Goal: Task Accomplishment & Management: Use online tool/utility

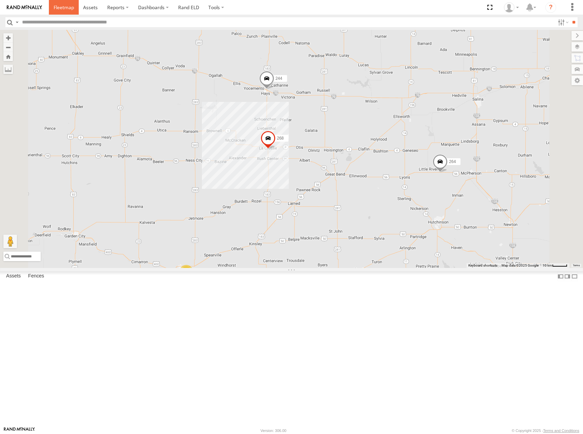
click at [63, 6] on span at bounding box center [64, 7] width 20 height 6
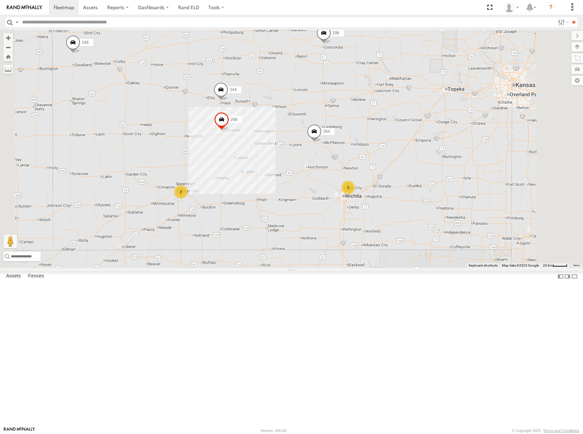
drag, startPoint x: 380, startPoint y: 160, endPoint x: 341, endPoint y: 170, distance: 40.6
click at [341, 170] on div "244 298 268 264 2 246 2" at bounding box center [291, 149] width 583 height 238
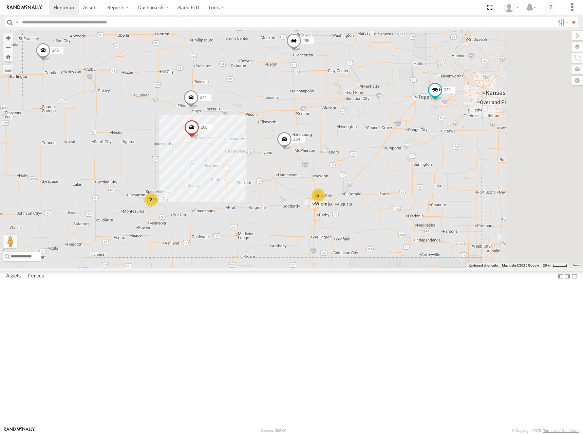
drag, startPoint x: 477, startPoint y: 142, endPoint x: 441, endPoint y: 165, distance: 41.8
click at [441, 165] on div "244 298 268 264 2 246 2 232" at bounding box center [291, 149] width 583 height 238
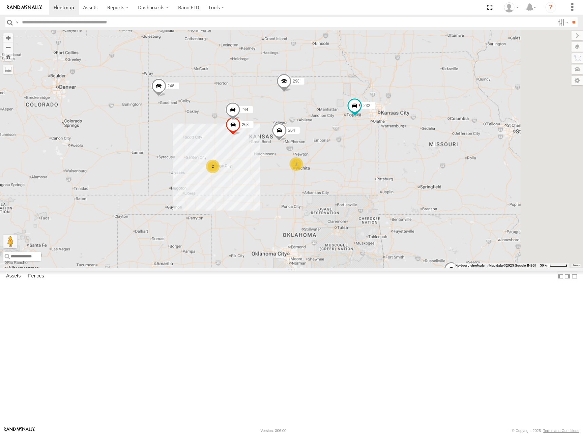
drag, startPoint x: 421, startPoint y: 143, endPoint x: 418, endPoint y: 160, distance: 18.0
click at [418, 160] on div "244 298 268 264 246 232 294 2 270 2 266 260" at bounding box center [291, 149] width 583 height 238
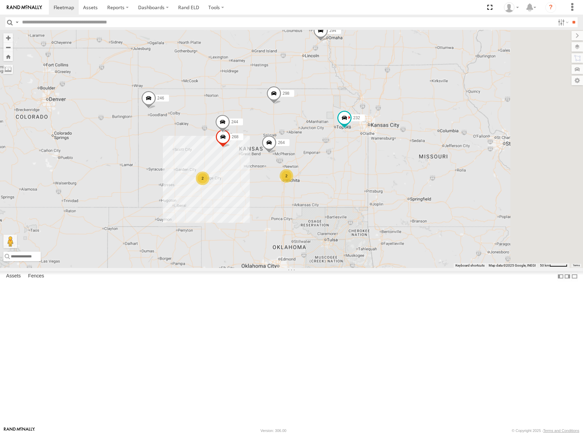
drag, startPoint x: 444, startPoint y: 150, endPoint x: 432, endPoint y: 164, distance: 17.8
click at [432, 164] on div "244 298 268 264 246 232 294 2 270 2 266 260" at bounding box center [291, 149] width 583 height 238
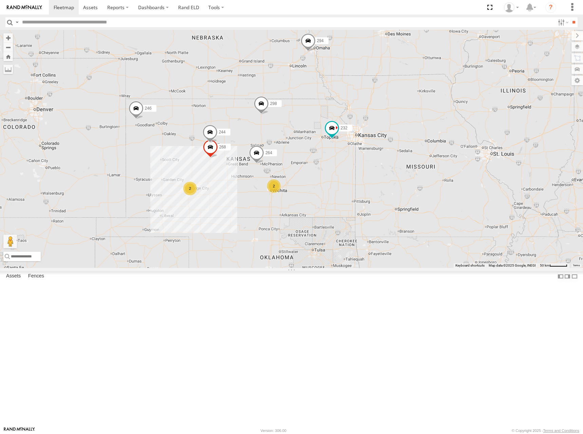
click at [485, 144] on div "244 298 268 264 246 232 294 2 270 2 266 260" at bounding box center [291, 149] width 583 height 238
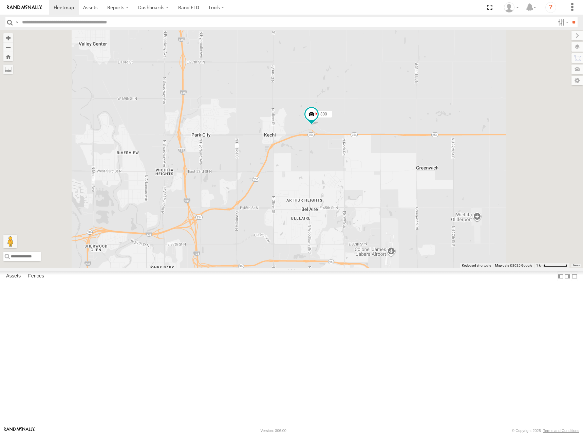
drag, startPoint x: 399, startPoint y: 221, endPoint x: 397, endPoint y: 240, distance: 19.5
click at [397, 240] on div "244 298 268 264 246 232 294 270 266 260 300 296" at bounding box center [291, 149] width 583 height 238
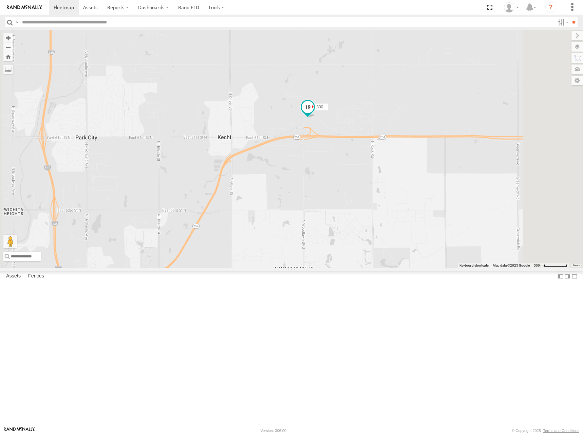
click at [323, 109] on span "300" at bounding box center [320, 106] width 7 height 5
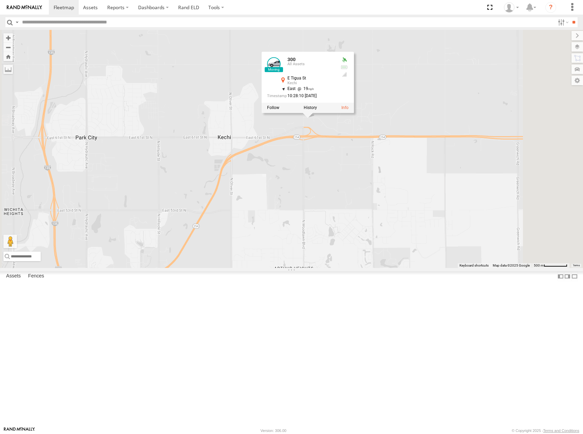
click at [354, 112] on div at bounding box center [308, 107] width 92 height 10
click at [317, 110] on label at bounding box center [310, 107] width 13 height 5
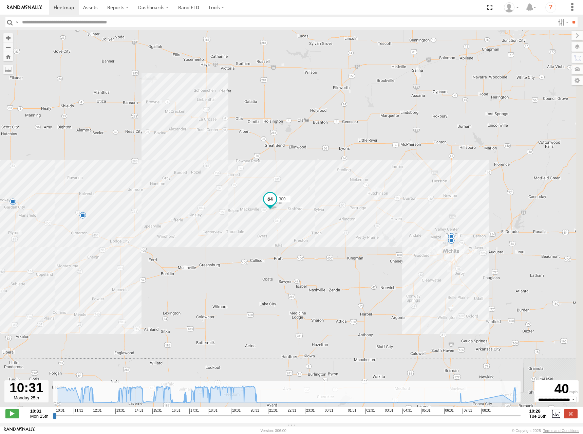
drag, startPoint x: 418, startPoint y: 231, endPoint x: 304, endPoint y: 251, distance: 115.3
click at [304, 251] on div "300 12:39 Mon 12:58 Mon 15:06 Mon 17:17 Mon 21:32 Mon 07:41 Tue 08:01 Tue" at bounding box center [291, 222] width 583 height 384
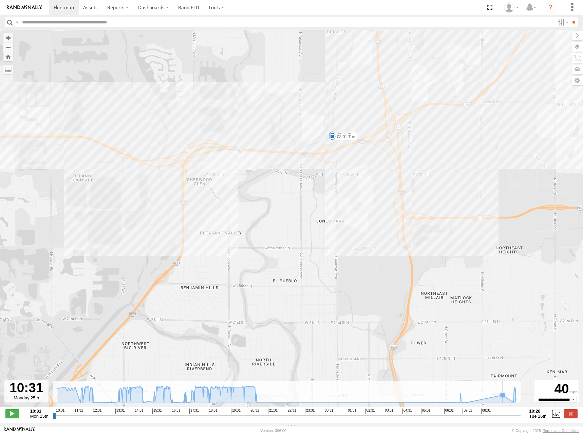
click at [502, 397] on icon at bounding box center [502, 394] width 5 height 5
click at [515, 400] on icon at bounding box center [286, 393] width 465 height 17
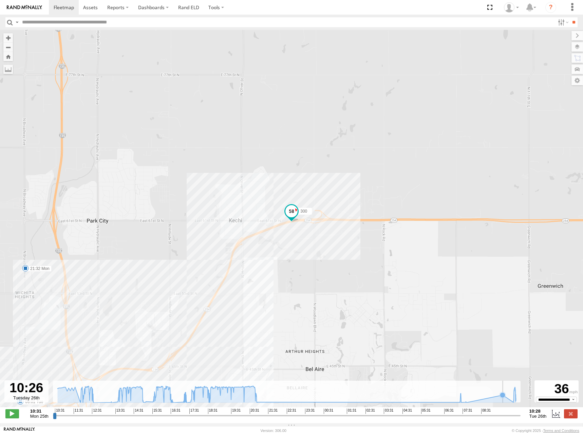
click at [492, 401] on icon at bounding box center [286, 393] width 465 height 17
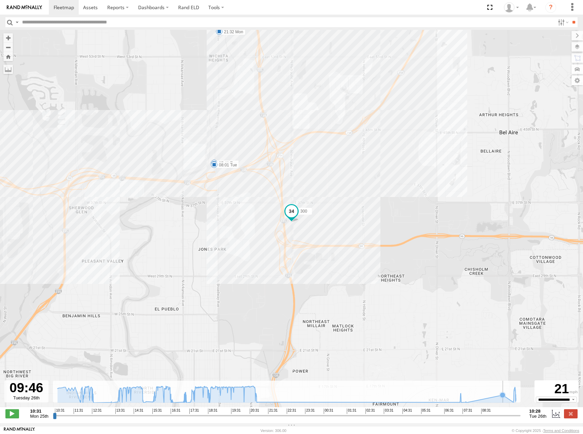
click at [492, 400] on icon at bounding box center [286, 393] width 465 height 17
drag, startPoint x: 501, startPoint y: 399, endPoint x: 492, endPoint y: 399, distance: 8.5
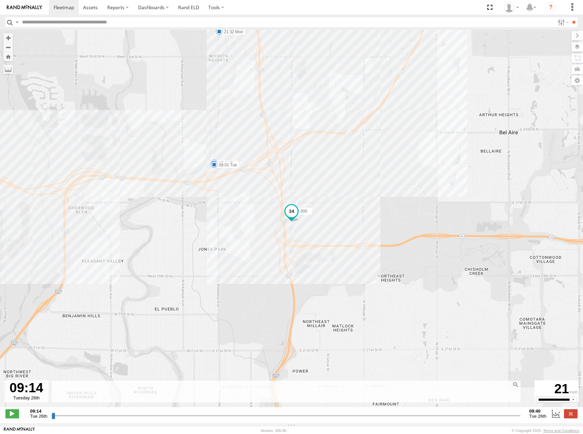
click at [468, 329] on div "300 12:39 Mon 12:58 Mon 15:06 Mon 17:17 Mon 21:32 Mon 07:41 Tue 08:01 Tue" at bounding box center [291, 222] width 583 height 384
click at [293, 256] on div "300 12:39 Mon 12:58 Mon 15:06 Mon 17:17 Mon 21:32 Mon 07:41 Tue 08:01 Tue" at bounding box center [291, 222] width 583 height 384
click at [294, 254] on div "300 12:39 Mon 12:58 Mon 15:06 Mon 17:17 Mon 21:32 Mon 07:41 Tue 08:01 Tue" at bounding box center [291, 222] width 583 height 384
click at [15, 416] on span at bounding box center [12, 413] width 14 height 9
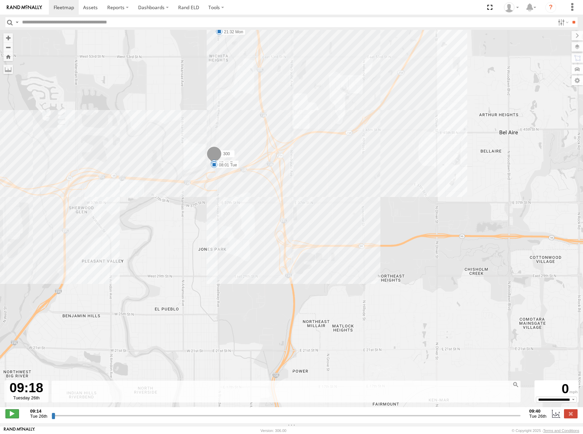
click at [15, 416] on span at bounding box center [12, 413] width 14 height 9
drag, startPoint x: 123, startPoint y: 419, endPoint x: 384, endPoint y: 413, distance: 261.0
click at [369, 415] on input "range" at bounding box center [286, 415] width 469 height 6
drag, startPoint x: 369, startPoint y: 419, endPoint x: 551, endPoint y: 417, distance: 181.9
type input "**********"
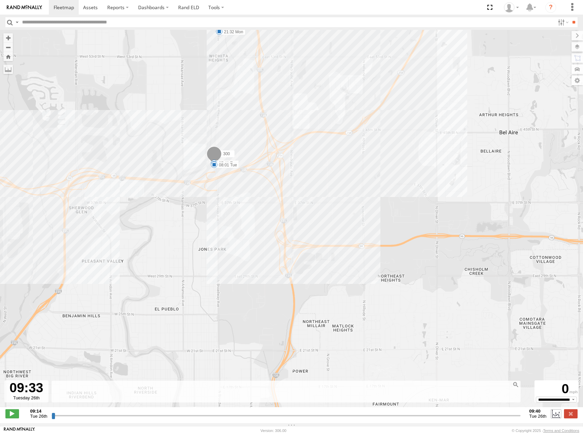
click at [520, 417] on input "range" at bounding box center [286, 415] width 469 height 6
click at [492, 309] on div "300 12:39 Mon 12:58 Mon 15:06 Mon 17:17 Mon 21:32 Mon 07:41 Tue 08:01 Tue" at bounding box center [291, 222] width 583 height 384
click at [220, 154] on span at bounding box center [214, 156] width 15 height 18
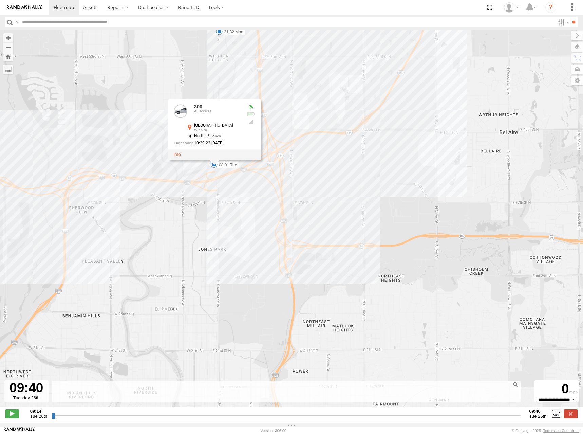
click at [464, 123] on div "300 12:39 Mon 12:58 Mon 15:06 Mon 17:17 Mon 21:32 Mon 07:41 Tue 08:01 Tue 300 A…" at bounding box center [291, 222] width 583 height 384
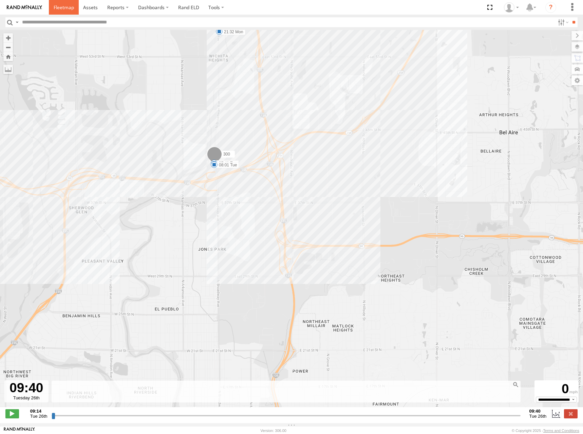
click at [61, 8] on span at bounding box center [64, 7] width 20 height 6
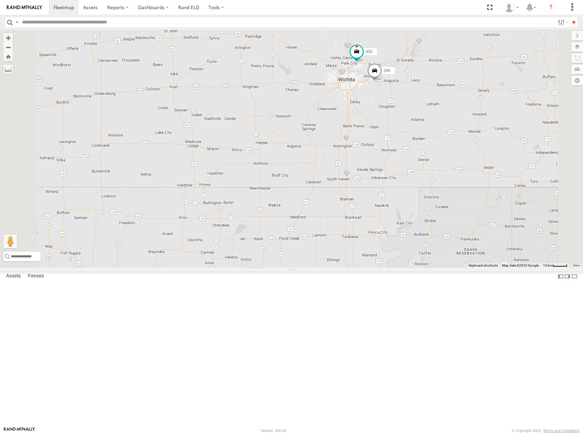
drag, startPoint x: 433, startPoint y: 181, endPoint x: 404, endPoint y: 259, distance: 82.3
click at [404, 259] on div "302 278 246 298 270 232 266 294 260 244 268 264 300 296" at bounding box center [291, 149] width 583 height 238
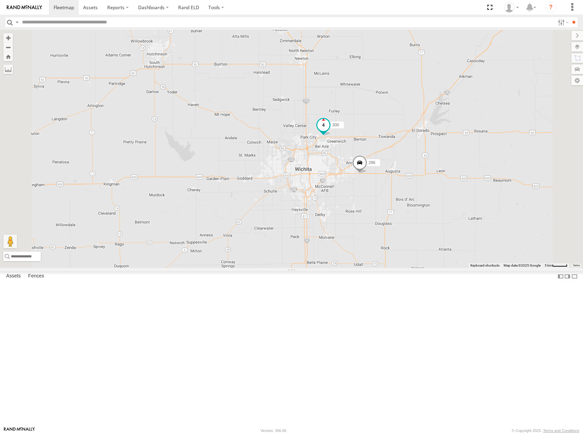
click at [329, 131] on span at bounding box center [323, 124] width 12 height 12
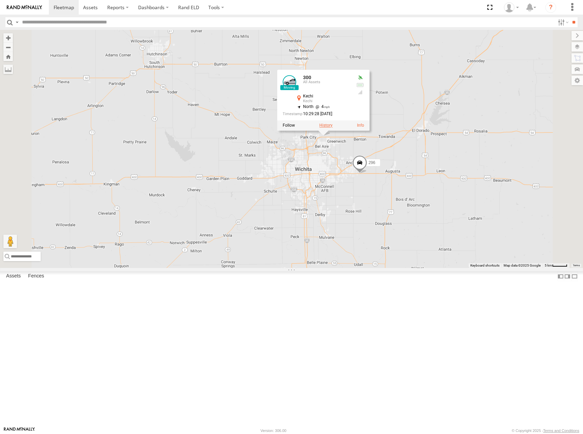
click at [333, 128] on label at bounding box center [325, 125] width 13 height 5
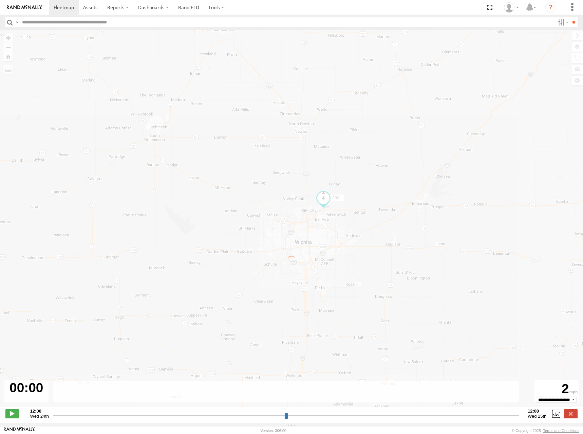
type input "**********"
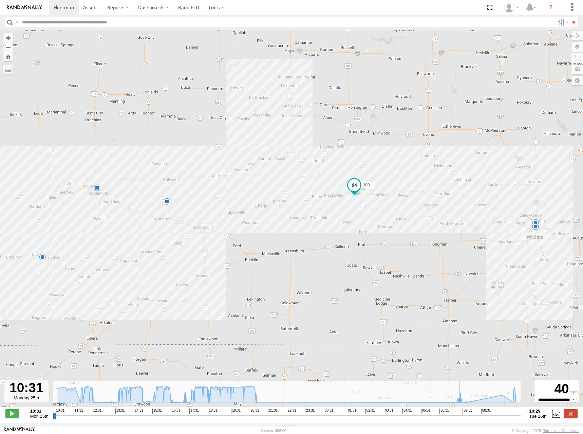
click at [460, 402] on icon at bounding box center [459, 399] width 5 height 5
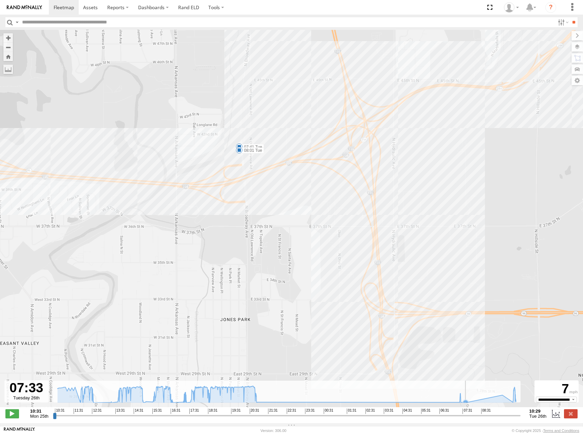
click at [470, 402] on icon at bounding box center [286, 393] width 465 height 17
click at [490, 398] on icon at bounding box center [286, 393] width 465 height 17
click at [512, 399] on icon at bounding box center [286, 393] width 465 height 17
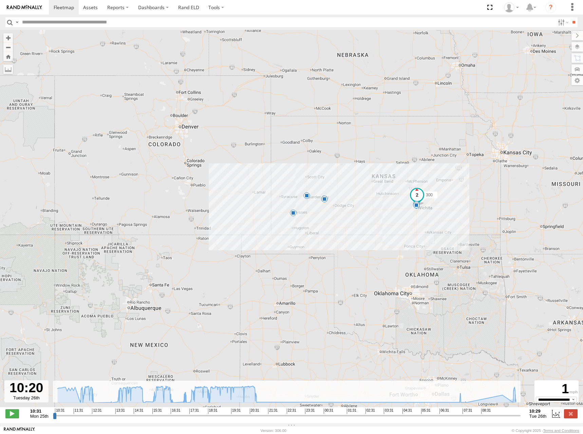
drag, startPoint x: 460, startPoint y: 133, endPoint x: 425, endPoint y: 156, distance: 41.7
click at [425, 156] on div "300 12:39 Mon 12:58 Mon 15:06 Mon 17:17 Mon 21:32 Mon 07:41 Tue 08:01 Tue" at bounding box center [291, 222] width 583 height 384
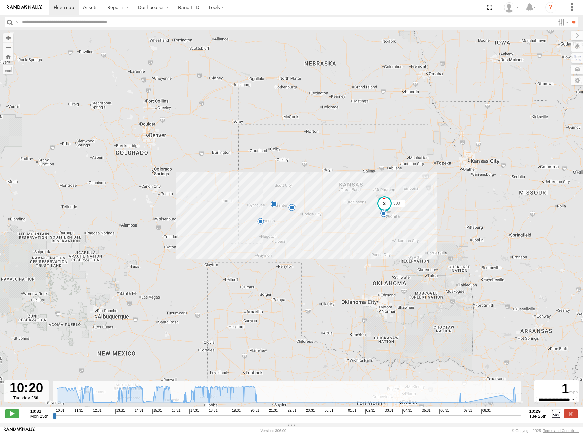
drag, startPoint x: 405, startPoint y: 130, endPoint x: 388, endPoint y: 134, distance: 18.3
click at [388, 134] on div "300 12:39 Mon 12:58 Mon 15:06 Mon 17:17 Mon 21:32 Mon 07:41 Tue 08:01 Tue" at bounding box center [291, 222] width 583 height 384
click at [69, 6] on span at bounding box center [64, 7] width 20 height 6
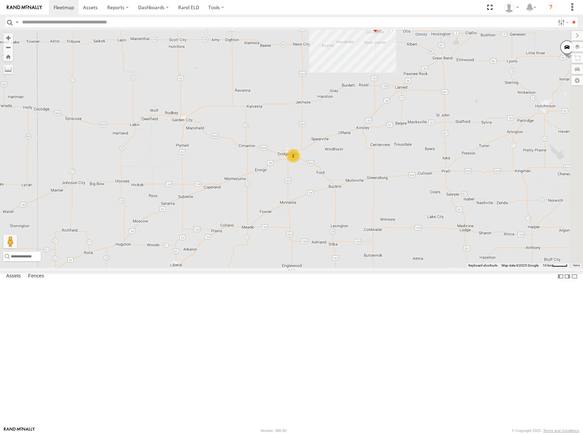
drag, startPoint x: 507, startPoint y: 212, endPoint x: 395, endPoint y: 245, distance: 116.6
click at [395, 245] on div "302 278 246 298 270 232 266 294 260 244 268 264 2" at bounding box center [291, 149] width 583 height 238
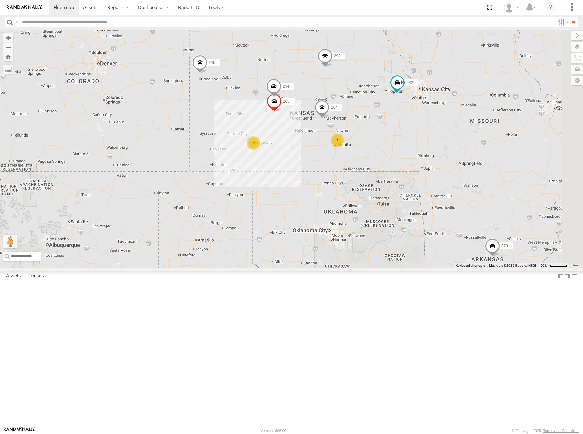
drag, startPoint x: 440, startPoint y: 174, endPoint x: 404, endPoint y: 194, distance: 41.5
click at [329, 118] on span at bounding box center [322, 109] width 15 height 18
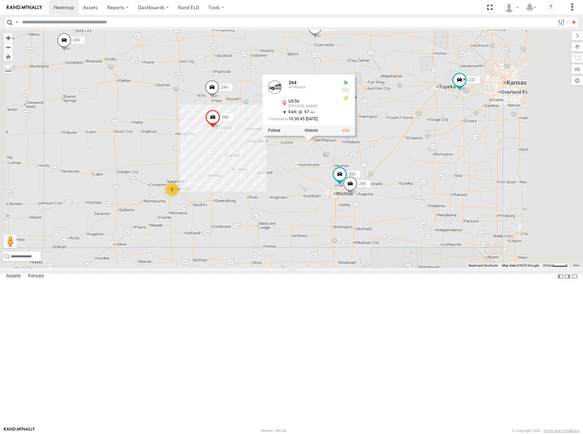
drag, startPoint x: 436, startPoint y: 169, endPoint x: 456, endPoint y: 154, distance: 24.8
click at [456, 154] on div "302 278 246 298 270 232 266 294 260 244 268 264 264 All Assets US-56 [PERSON_NA…" at bounding box center [291, 149] width 583 height 238
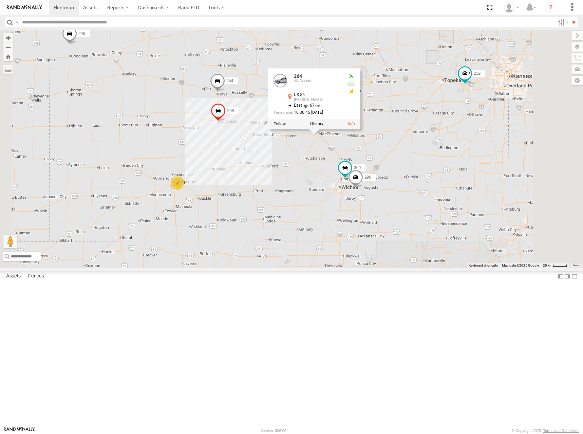
click at [465, 134] on div "302 278 246 298 270 232 266 294 260 244 268 264 264 All Assets US-56 [PERSON_NA…" at bounding box center [291, 149] width 583 height 238
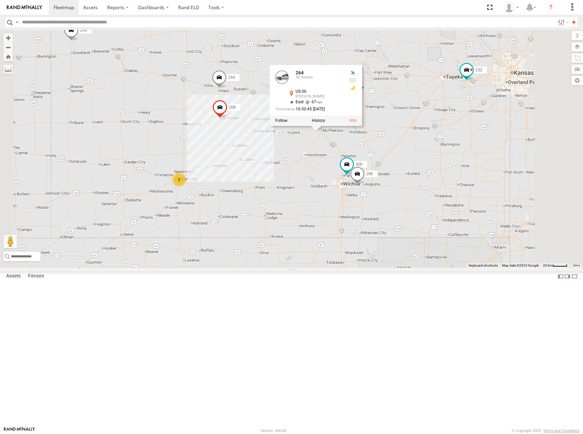
click at [358, 11] on section at bounding box center [315, 7] width 532 height 15
click at [526, 117] on div "302 278 246 298 270 232 266 294 260 244 268 264 264 All Assets US-56 [PERSON_NA…" at bounding box center [291, 149] width 583 height 238
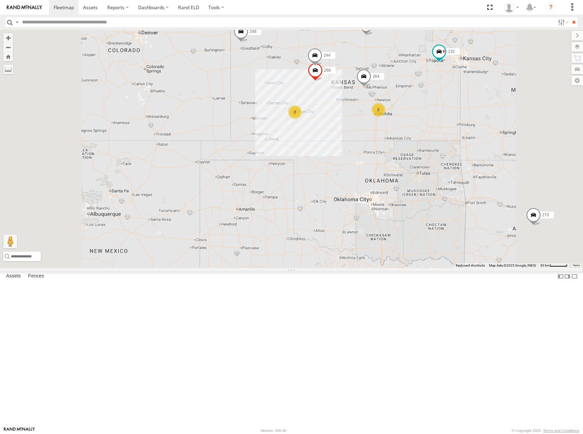
drag, startPoint x: 487, startPoint y: 110, endPoint x: 470, endPoint y: 116, distance: 17.9
click at [470, 116] on div "302 278 246 298 270 232 266 294 260 244 268 264 2 2" at bounding box center [291, 149] width 583 height 238
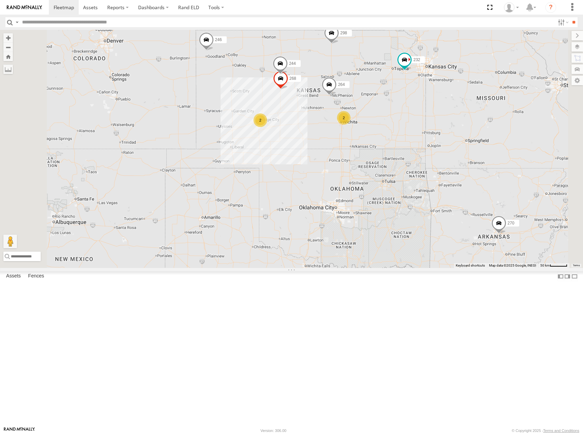
drag, startPoint x: 478, startPoint y: 125, endPoint x: 459, endPoint y: 127, distance: 18.8
click at [458, 128] on div "302 278 246 298 270 232 266 294 260 244 268 264 2 2" at bounding box center [291, 149] width 583 height 238
drag, startPoint x: 452, startPoint y: 133, endPoint x: 448, endPoint y: 132, distance: 4.3
click at [448, 132] on div "302 278 246 298 270 232 266 294 260 244 268 264 2 2" at bounding box center [291, 149] width 583 height 238
click at [441, 134] on div "302 278 246 298 270 232 266 294 260 244 268 264 2 2" at bounding box center [291, 149] width 583 height 238
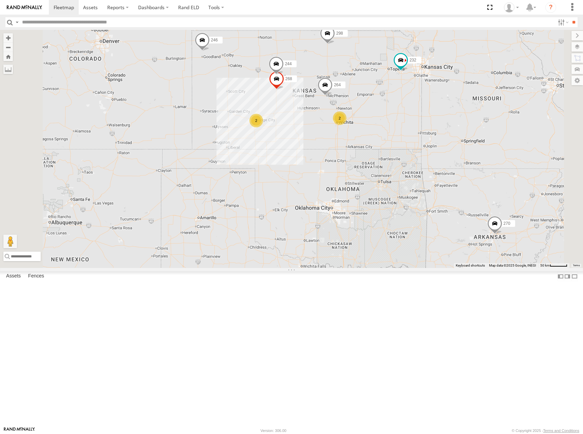
drag, startPoint x: 434, startPoint y: 153, endPoint x: 437, endPoint y: 150, distance: 4.6
click at [437, 150] on div "302 278 246 298 270 232 266 294 260 244 268 264 2 2" at bounding box center [291, 149] width 583 height 238
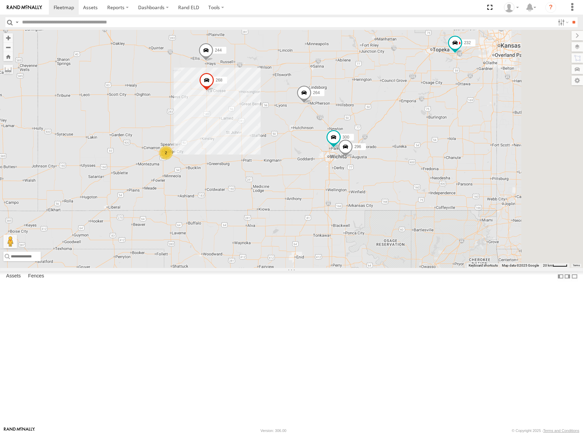
click at [428, 157] on div "302 278 246 298 270 232 266 294 260 244 268 264 300 2 296" at bounding box center [291, 149] width 583 height 238
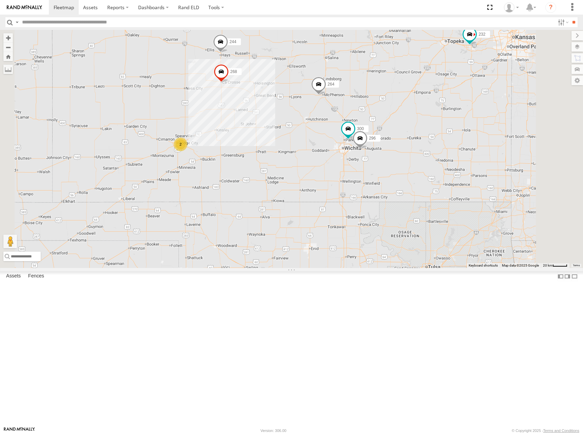
drag, startPoint x: 432, startPoint y: 154, endPoint x: 443, endPoint y: 148, distance: 13.7
click at [443, 148] on div "302 278 246 298 270 232 266 294 260 244 268 264 300 2 296" at bounding box center [291, 149] width 583 height 238
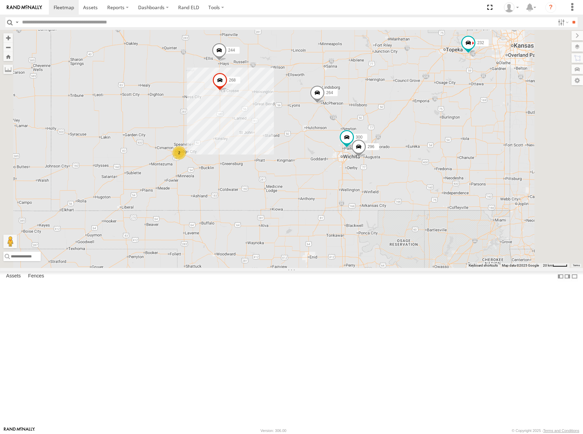
drag, startPoint x: 443, startPoint y: 139, endPoint x: 441, endPoint y: 149, distance: 10.0
click at [441, 149] on div "302 278 246 298 270 232 266 294 260 244 268 264 300 2 296" at bounding box center [291, 149] width 583 height 238
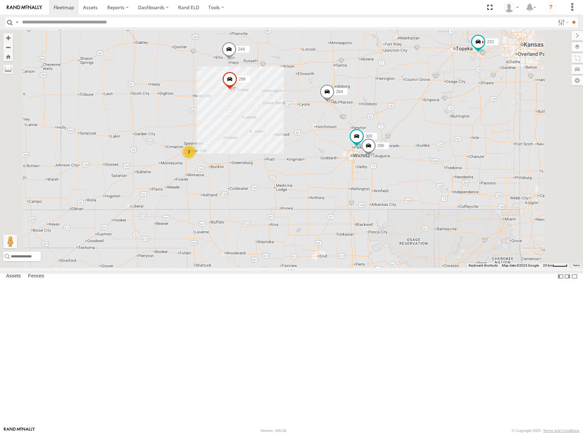
drag, startPoint x: 441, startPoint y: 149, endPoint x: 452, endPoint y: 148, distance: 10.6
click at [452, 148] on div "302 278 246 298 270 232 266 294 260 244 268 264 300 2 296" at bounding box center [291, 149] width 583 height 238
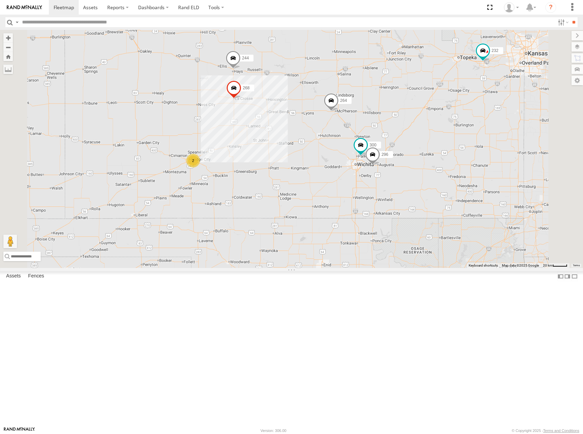
drag, startPoint x: 452, startPoint y: 145, endPoint x: 457, endPoint y: 154, distance: 10.6
click at [457, 154] on div "302 278 246 298 270 232 266 294 260 244 268 264 300 2 296" at bounding box center [291, 149] width 583 height 238
drag, startPoint x: 468, startPoint y: 111, endPoint x: 463, endPoint y: 128, distance: 17.3
click at [463, 128] on div "302 278 246 298 270 232 266 294 260 244 268 264 300 2 296" at bounding box center [291, 149] width 583 height 238
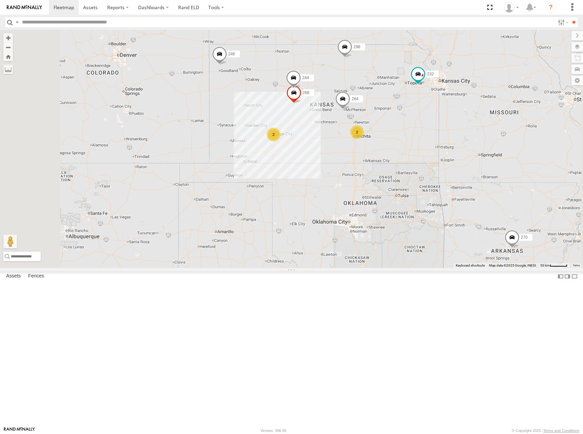
drag, startPoint x: 469, startPoint y: 124, endPoint x: 460, endPoint y: 144, distance: 21.4
click at [460, 144] on div "302 278 246 298 270 232 266 294 260 244 268 264 2 2" at bounding box center [291, 149] width 583 height 238
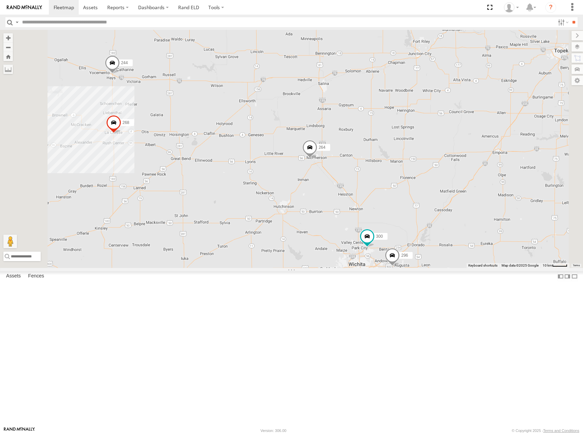
drag, startPoint x: 435, startPoint y: 184, endPoint x: 432, endPoint y: 197, distance: 13.7
click at [432, 197] on div "302 278 246 298 270 232 266 294 260 244 268 264 300 296" at bounding box center [291, 149] width 583 height 238
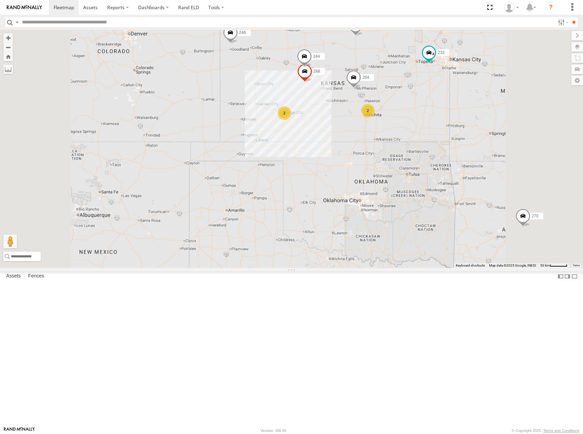
drag, startPoint x: 476, startPoint y: 128, endPoint x: 473, endPoint y: 130, distance: 3.7
click at [473, 130] on div "302 278 246 298 270 232 266 294 260 244 268 264 2 2" at bounding box center [291, 149] width 583 height 238
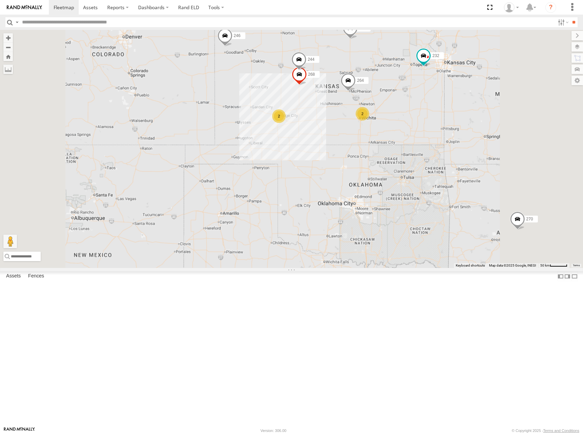
click at [489, 124] on div "302 278 246 298 270 232 266 294 260 244 268 264 2 2" at bounding box center [291, 149] width 583 height 238
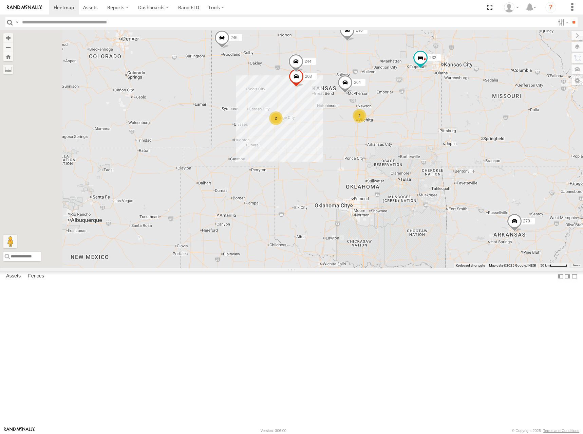
click at [485, 125] on div "302 278 246 298 270 232 266 294 260 244 268 264 2 2" at bounding box center [291, 149] width 583 height 238
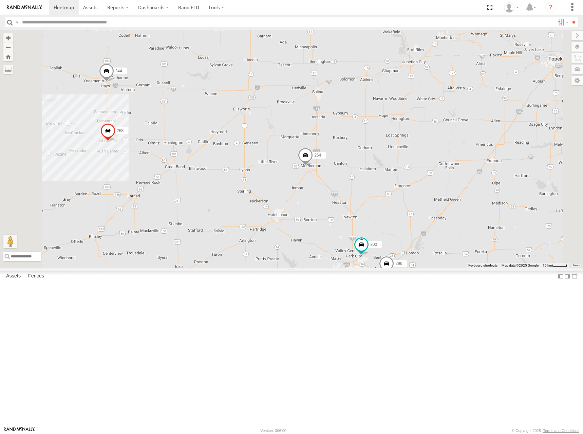
drag, startPoint x: 401, startPoint y: 176, endPoint x: 411, endPoint y: 175, distance: 9.5
click at [411, 175] on div "302 278 246 298 270 232 266 294 260 244 268 264 300 296" at bounding box center [291, 149] width 583 height 238
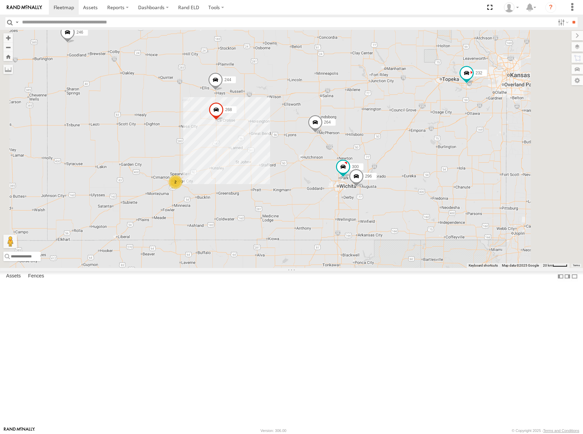
click at [400, 140] on div "302 278 246 298 270 232 266 294 260 244 268 264 300 296 2" at bounding box center [291, 149] width 583 height 238
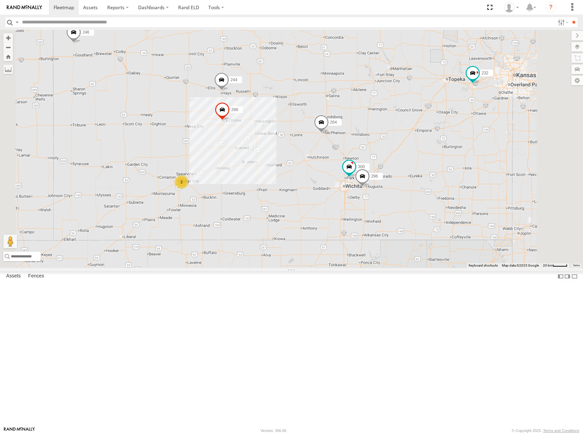
drag, startPoint x: 397, startPoint y: 133, endPoint x: 405, endPoint y: 133, distance: 8.1
click at [405, 133] on div "302 278 246 298 270 232 266 294 260 244 268 264 300 296 2" at bounding box center [291, 149] width 583 height 238
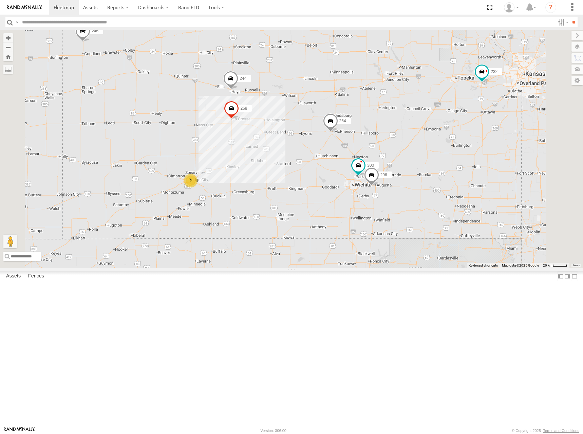
drag, startPoint x: 451, startPoint y: 136, endPoint x: 461, endPoint y: 133, distance: 10.9
click at [461, 133] on div "302 278 246 298 270 232 266 294 260 244 268 264 300 296 2" at bounding box center [291, 149] width 583 height 238
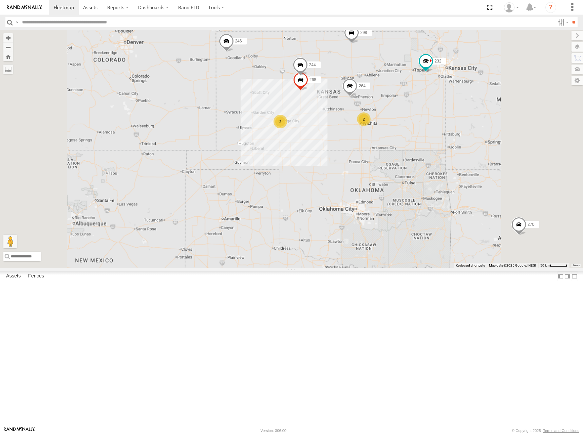
drag, startPoint x: 496, startPoint y: 123, endPoint x: 530, endPoint y: 104, distance: 38.1
click at [488, 131] on div "302 278 246 298 270 232 266 294 260 244 268 264 2 2" at bounding box center [291, 149] width 583 height 238
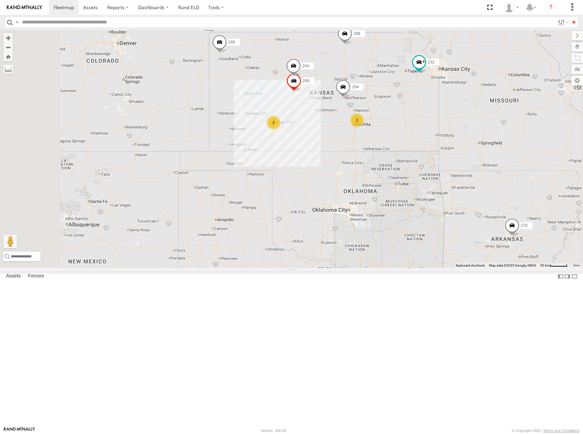
drag, startPoint x: 466, startPoint y: 137, endPoint x: 463, endPoint y: 131, distance: 6.8
click at [463, 131] on div "302 278 246 298 270 232 266 294 260 244 268 264 2 2" at bounding box center [291, 149] width 583 height 238
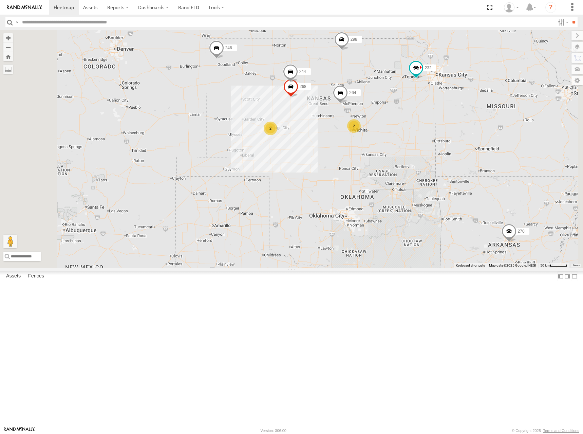
drag, startPoint x: 481, startPoint y: 119, endPoint x: 477, endPoint y: 127, distance: 8.2
click at [477, 127] on div "302 278 246 298 270 232 266 294 260 244 268 264 2 2" at bounding box center [291, 149] width 583 height 238
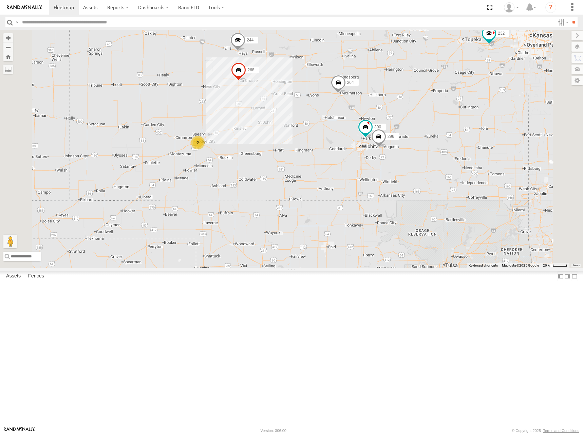
drag, startPoint x: 359, startPoint y: 184, endPoint x: 366, endPoint y: 178, distance: 9.4
click at [366, 178] on div "302 278 246 298 270 232 266 294 260 244 268 264 300 2 296" at bounding box center [291, 149] width 583 height 238
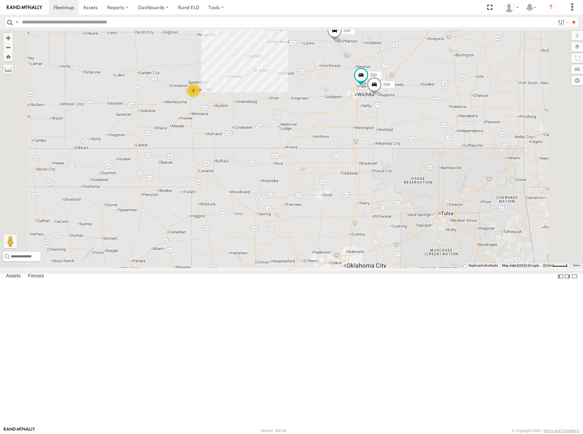
drag, startPoint x: 445, startPoint y: 77, endPoint x: 445, endPoint y: 101, distance: 24.4
click at [445, 101] on div "302 278 246 298 270 232 266 294 260 244 268 264 300 296 2" at bounding box center [291, 149] width 583 height 238
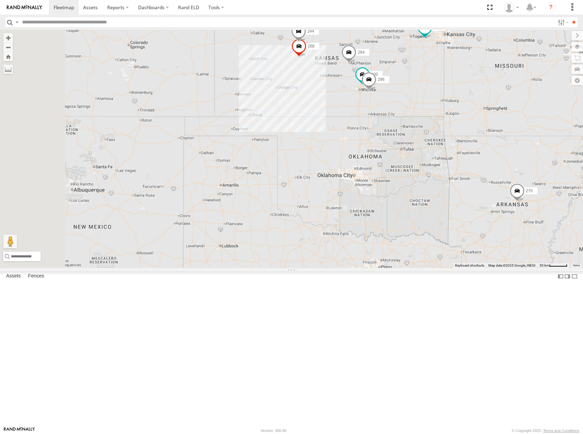
click at [457, 101] on div "302 278 246 298 270 232 266 294 260 244 268 264 300 296" at bounding box center [291, 149] width 583 height 238
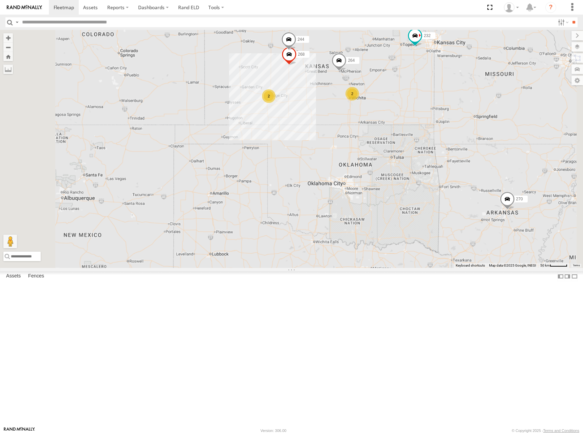
drag, startPoint x: 440, startPoint y: 95, endPoint x: 429, endPoint y: 102, distance: 12.9
click at [429, 102] on div "302 278 246 298 270 232 266 294 260 244 268 264 2 2" at bounding box center [291, 149] width 583 height 238
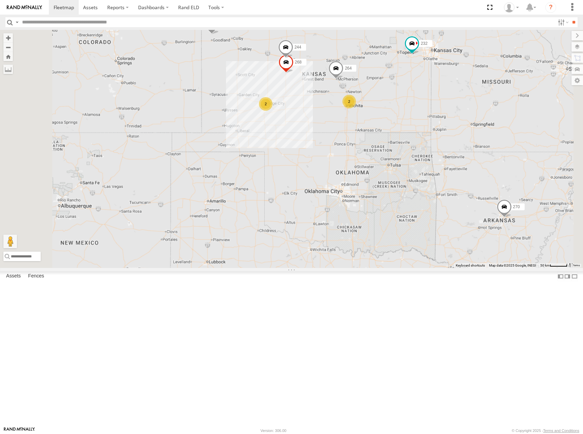
drag, startPoint x: 470, startPoint y: 101, endPoint x: 467, endPoint y: 109, distance: 8.4
click at [467, 109] on div "302 278 246 298 270 232 266 294 260 244 268 264 2 2" at bounding box center [291, 149] width 583 height 238
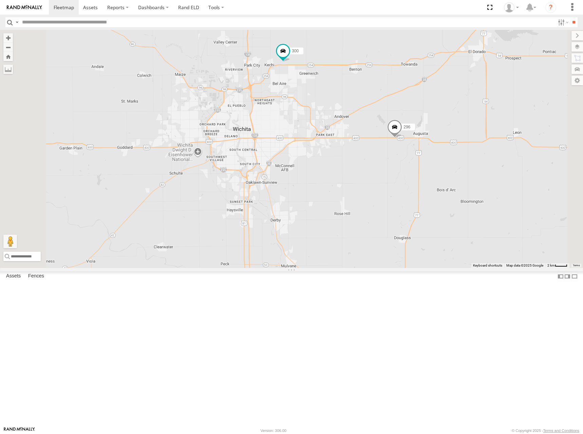
drag, startPoint x: 427, startPoint y: 168, endPoint x: 431, endPoint y: 159, distance: 9.6
click at [431, 159] on div "302 278 246 298 270 232 266 294 260 244 268 264 300 296" at bounding box center [291, 149] width 583 height 238
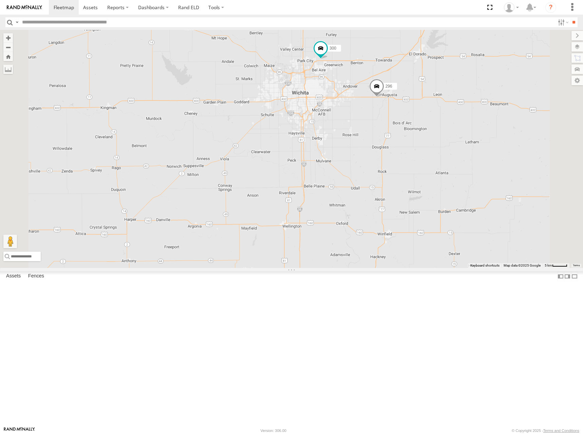
drag, startPoint x: 414, startPoint y: 190, endPoint x: 417, endPoint y: 186, distance: 5.2
click at [417, 186] on div "302 278 246 298 270 232 266 294 260 244 268 264 300 296" at bounding box center [291, 149] width 583 height 238
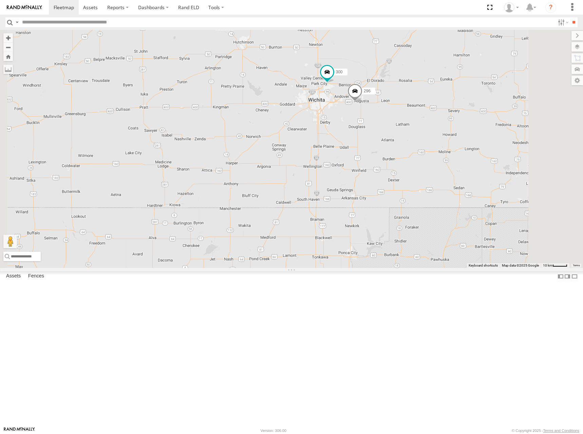
drag, startPoint x: 406, startPoint y: 103, endPoint x: 425, endPoint y: 121, distance: 26.4
click at [423, 120] on div "302 278 246 298 270 232 266 294 260 244 268 264 300 296" at bounding box center [291, 149] width 583 height 238
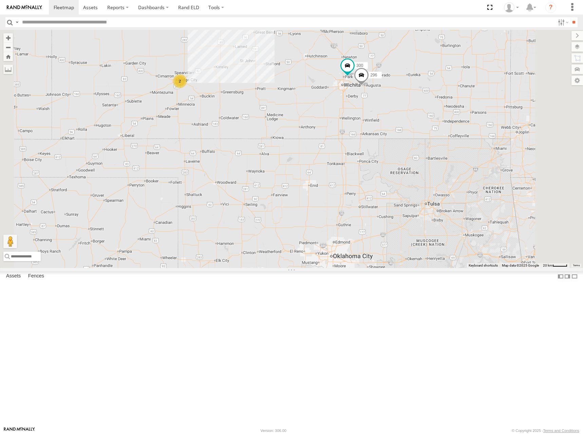
drag, startPoint x: 437, startPoint y: 67, endPoint x: 443, endPoint y: 93, distance: 26.6
click at [443, 93] on div "302 278 246 298 270 232 266 294 260 244 268 264 300 296 2" at bounding box center [291, 149] width 583 height 238
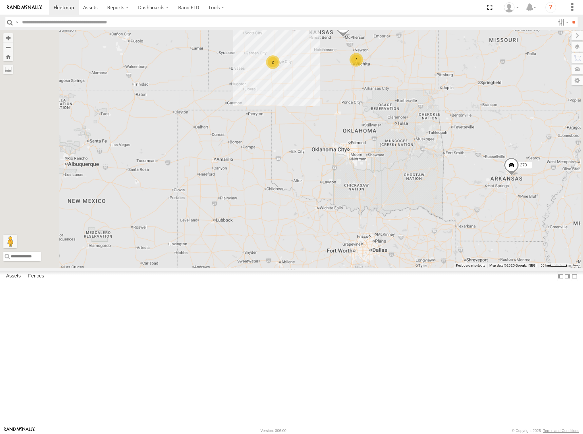
drag, startPoint x: 442, startPoint y: 81, endPoint x: 444, endPoint y: 93, distance: 11.3
click at [444, 93] on div "302 278 246 298 270 232 266 294 260 244 268 264 2 2" at bounding box center [291, 149] width 583 height 238
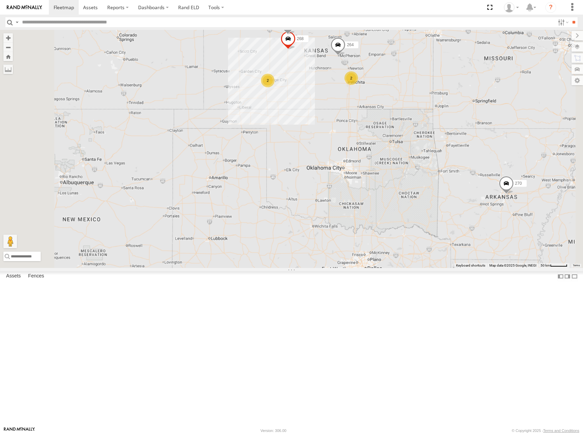
drag, startPoint x: 453, startPoint y: 72, endPoint x: 442, endPoint y: 89, distance: 19.5
click at [442, 89] on div "302 278 246 298 270 232 266 294 260 244 268 264 2 2" at bounding box center [291, 149] width 583 height 238
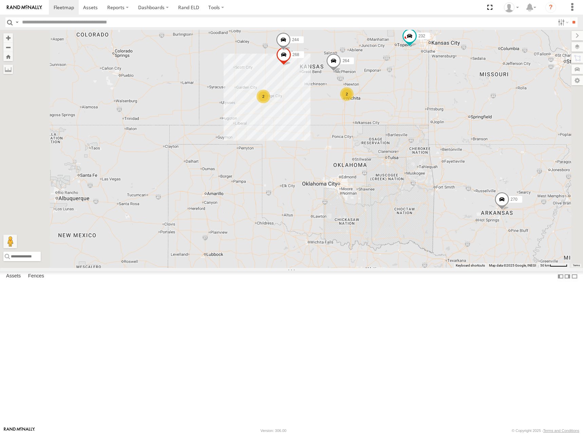
drag, startPoint x: 468, startPoint y: 92, endPoint x: 469, endPoint y: 99, distance: 7.2
click at [469, 99] on div "302 278 246 298 270 232 266 294 260 244 268 264 2 2" at bounding box center [291, 149] width 583 height 238
click at [469, 102] on div "302 278 246 298 270 232 266 294 260 244 268 264 2 2" at bounding box center [291, 149] width 583 height 238
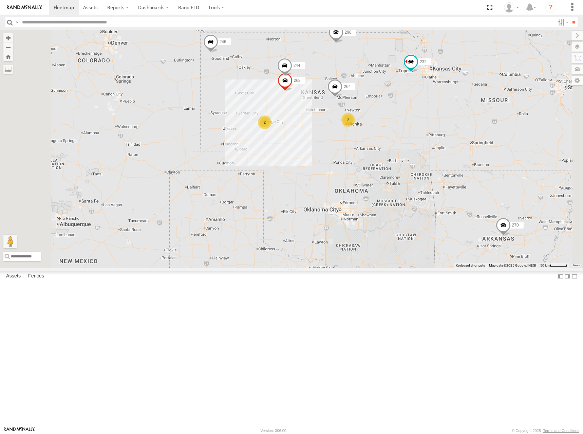
drag, startPoint x: 462, startPoint y: 81, endPoint x: 464, endPoint y: 110, distance: 28.3
click at [464, 110] on div "302 278 246 298 270 232 266 294 260 244 268 264 2 2" at bounding box center [291, 149] width 583 height 238
click at [472, 129] on div "302 278 246 298 270 232 266 294 260 244 268 264 2 2" at bounding box center [291, 149] width 583 height 238
click at [487, 114] on div "302 278 246 298 270 232 266 294 260 244 268 264 2 2" at bounding box center [291, 149] width 583 height 238
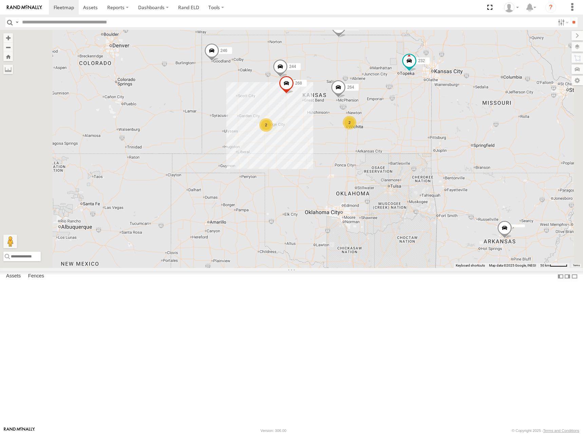
drag, startPoint x: 422, startPoint y: 141, endPoint x: 422, endPoint y: 147, distance: 5.1
click at [422, 147] on div "244 246 298 232 268 264 294 260 2 2" at bounding box center [291, 149] width 583 height 238
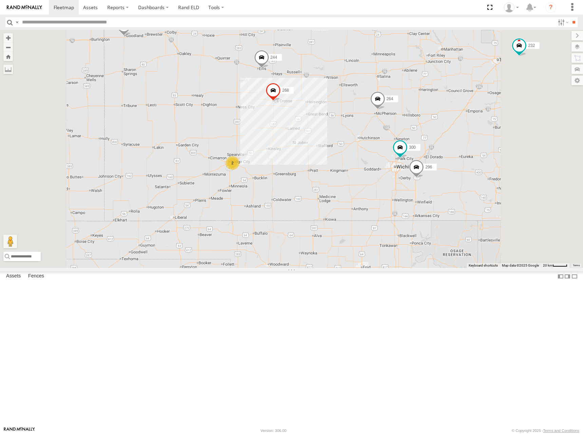
drag, startPoint x: 421, startPoint y: 159, endPoint x: 414, endPoint y: 179, distance: 21.2
click at [414, 179] on div "244 246 298 232 268 264 294 260 300 2 296" at bounding box center [291, 149] width 583 height 238
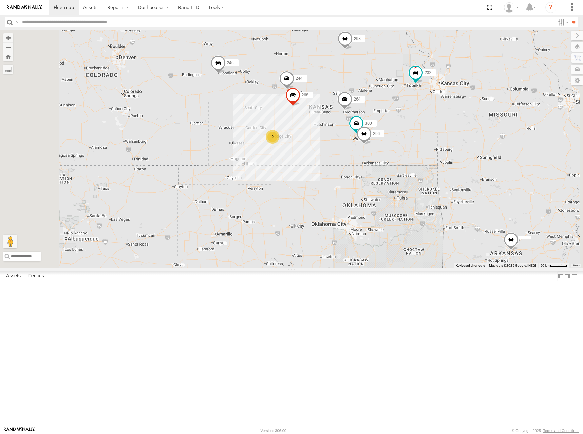
drag, startPoint x: 474, startPoint y: 136, endPoint x: 506, endPoint y: 123, distance: 34.8
click at [482, 132] on div "244 246 298 232 268 264 294 260 300 296 2" at bounding box center [291, 149] width 583 height 238
drag, startPoint x: 460, startPoint y: 147, endPoint x: 443, endPoint y: 154, distance: 18.3
click at [443, 154] on div "244 246 298 232 268 264 294 260 300 296 2" at bounding box center [291, 149] width 583 height 238
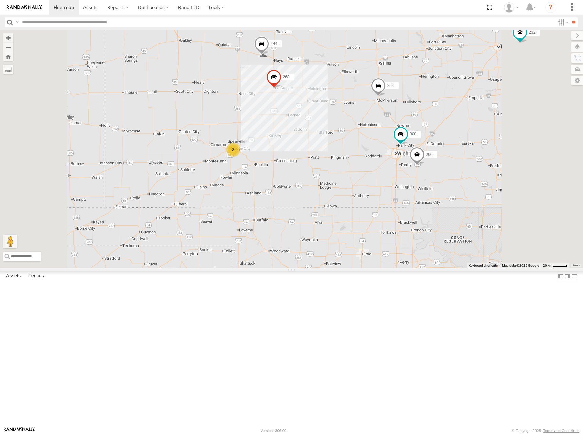
drag, startPoint x: 319, startPoint y: 158, endPoint x: 318, endPoint y: 175, distance: 17.7
click at [318, 175] on div "244 246 298 232 268 264 294 260 300 296 2" at bounding box center [291, 149] width 583 height 238
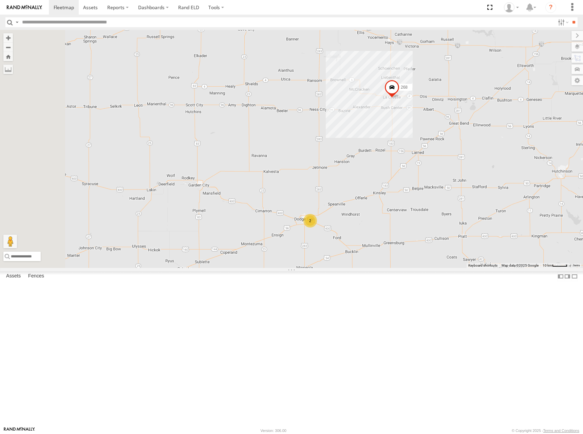
drag, startPoint x: 338, startPoint y: 172, endPoint x: 430, endPoint y: 148, distance: 95.0
click at [430, 148] on div "244 246 298 232 268 264 294 260 300 296 2" at bounding box center [291, 149] width 583 height 238
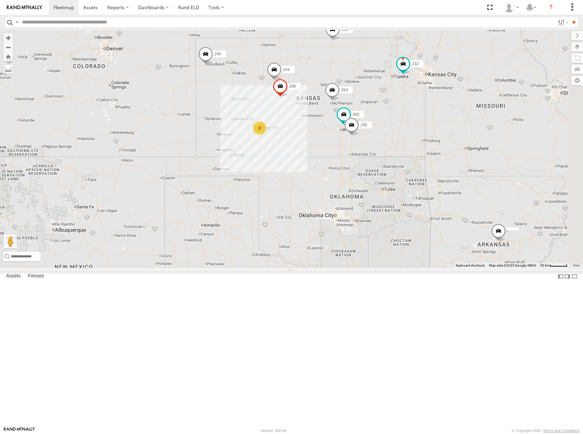
drag, startPoint x: 494, startPoint y: 125, endPoint x: 417, endPoint y: 142, distance: 78.7
click at [417, 142] on div "244 246 298 232 268 264 294 260 300 296 2" at bounding box center [291, 149] width 583 height 238
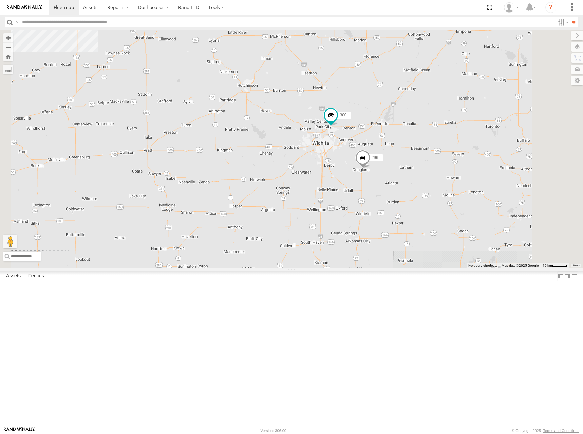
drag, startPoint x: 426, startPoint y: 190, endPoint x: 385, endPoint y: 152, distance: 55.7
click at [385, 152] on div "244 246 298 232 268 264 294 260 300 296" at bounding box center [291, 149] width 583 height 238
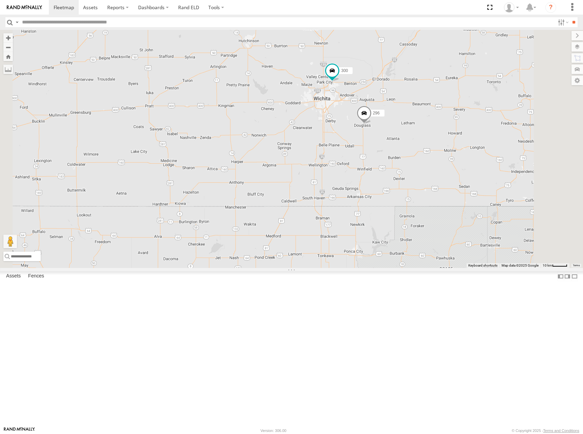
drag, startPoint x: 449, startPoint y: 174, endPoint x: 449, endPoint y: 149, distance: 25.1
click at [449, 149] on div "244 246 298 232 268 264 294 260 300 296" at bounding box center [291, 149] width 583 height 238
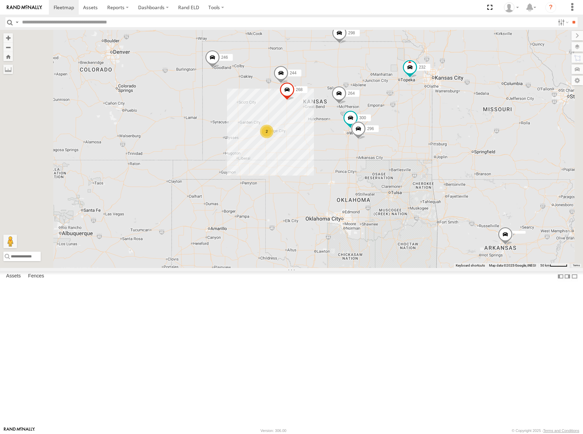
drag, startPoint x: 459, startPoint y: 166, endPoint x: 450, endPoint y: 177, distance: 14.2
click at [450, 177] on div "244 246 298 232 268 264 294 260 300 296 2" at bounding box center [291, 149] width 583 height 238
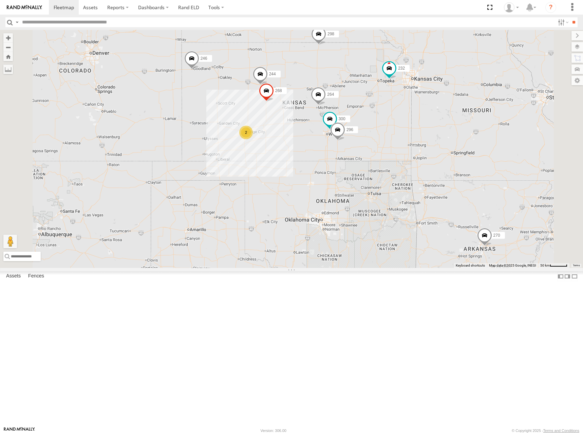
drag, startPoint x: 453, startPoint y: 160, endPoint x: 431, endPoint y: 158, distance: 21.8
click at [431, 158] on div "244 246 298 270 232 268 264 294 260 300 296 2" at bounding box center [291, 149] width 583 height 238
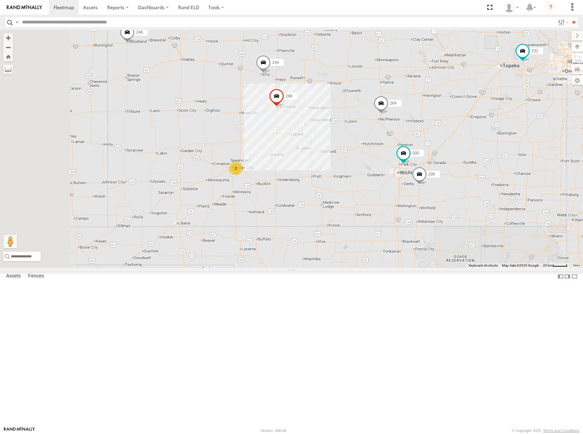
drag, startPoint x: 350, startPoint y: 137, endPoint x: 489, endPoint y: 127, distance: 139.1
click at [489, 127] on div "244 246 298 270 232 268 264 294 260 300 296 2" at bounding box center [291, 149] width 583 height 238
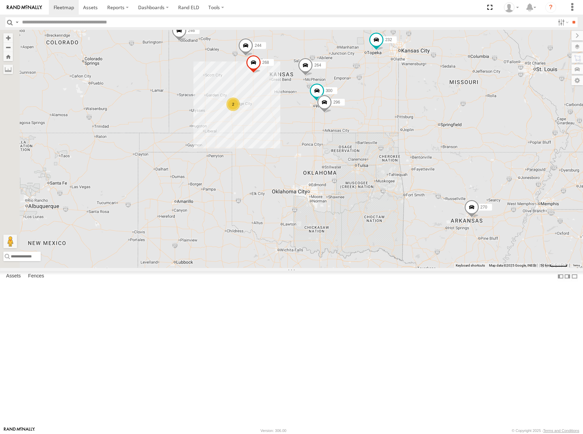
drag, startPoint x: 391, startPoint y: 107, endPoint x: 439, endPoint y: 105, distance: 47.9
click at [439, 105] on div "300 244 246 298 270 232 296 268 264 294 2" at bounding box center [291, 149] width 583 height 238
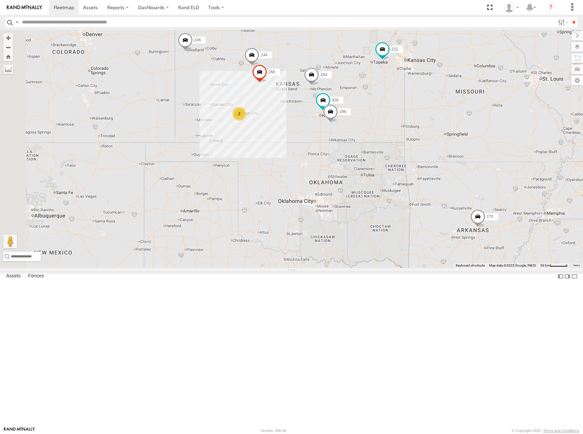
drag, startPoint x: 401, startPoint y: 114, endPoint x: 406, endPoint y: 124, distance: 10.5
click at [406, 124] on div "300 244 246 298 270 232 296 268 264 294 260 2" at bounding box center [291, 149] width 583 height 238
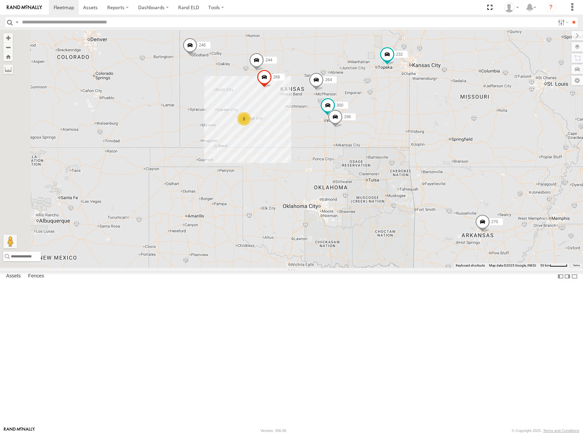
drag, startPoint x: 441, startPoint y: 120, endPoint x: 447, endPoint y: 124, distance: 6.7
click at [447, 124] on div "300 244 246 298 270 232 296 268 264 294 260 2" at bounding box center [291, 149] width 583 height 238
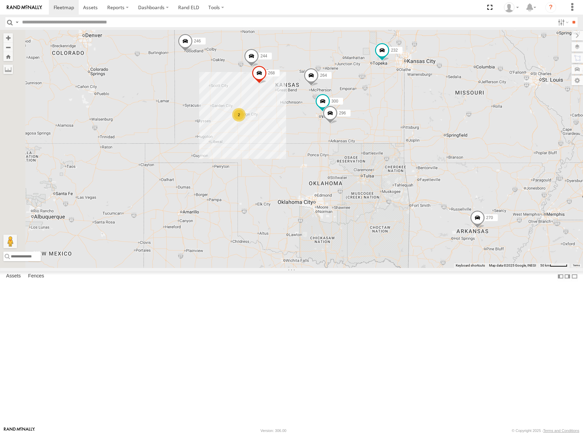
drag, startPoint x: 404, startPoint y: 124, endPoint x: 394, endPoint y: 117, distance: 11.6
click at [394, 117] on div "300 244 246 298 270 232 296 268 264 294 260 2" at bounding box center [291, 149] width 583 height 238
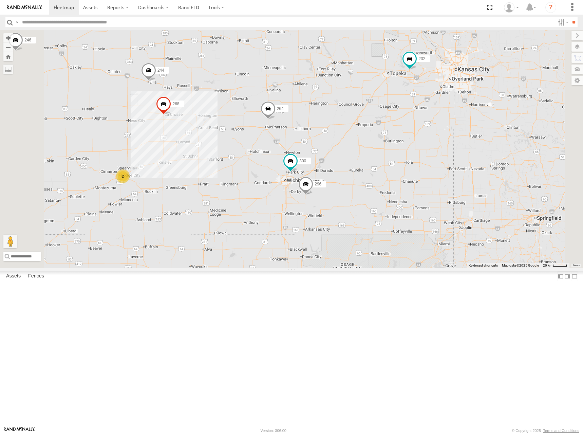
drag, startPoint x: 438, startPoint y: 115, endPoint x: 442, endPoint y: 103, distance: 13.0
click at [442, 103] on div "300 244 246 298 270 232 296 268 264 294 260 2" at bounding box center [291, 149] width 583 height 238
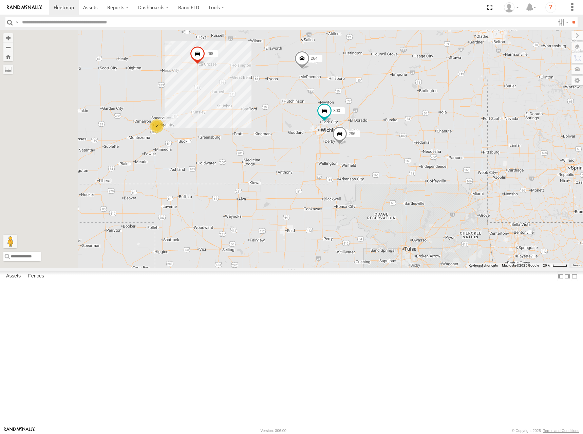
drag, startPoint x: 408, startPoint y: 149, endPoint x: 441, endPoint y: 101, distance: 58.1
click at [441, 101] on div "300 244 246 298 270 232 296 268 264 294 260 2" at bounding box center [291, 149] width 583 height 238
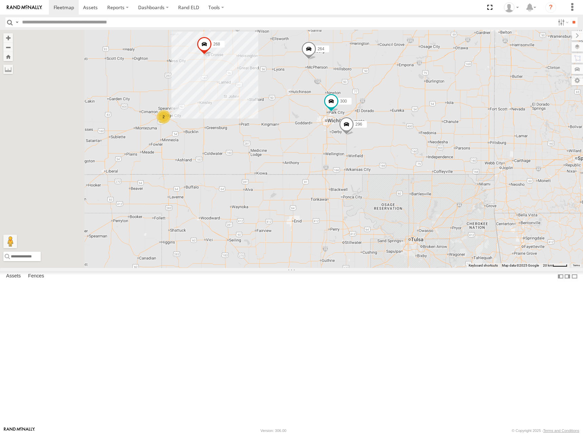
drag, startPoint x: 450, startPoint y: 107, endPoint x: 454, endPoint y: 100, distance: 8.3
click at [454, 100] on div "300 244 246 298 270 232 296 268 264 294 260 2" at bounding box center [291, 149] width 583 height 238
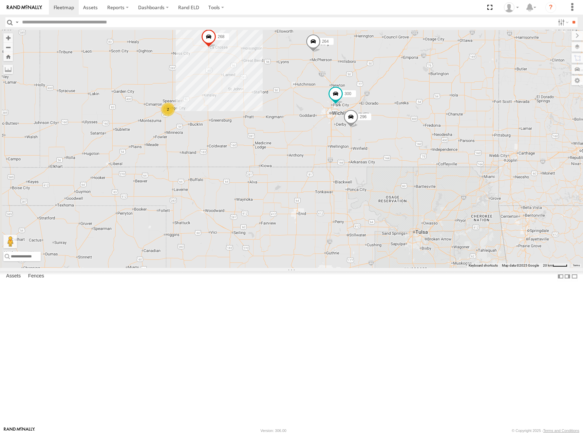
click at [462, 119] on div "300 244 246 298 270 232 296 268 264 294 260 2" at bounding box center [291, 149] width 583 height 238
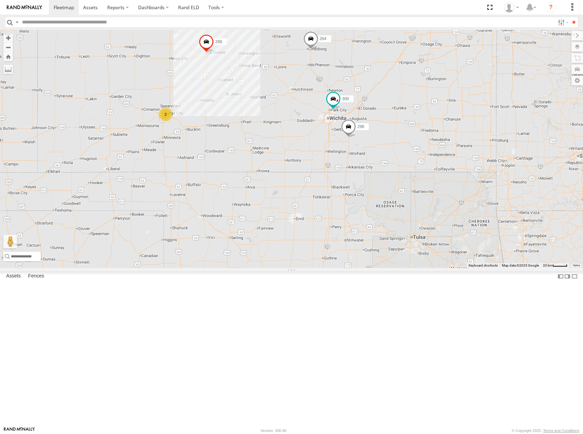
drag, startPoint x: 484, startPoint y: 105, endPoint x: 477, endPoint y: 125, distance: 21.4
click at [477, 125] on div "300 244 232 296 268 264 2" at bounding box center [291, 149] width 583 height 238
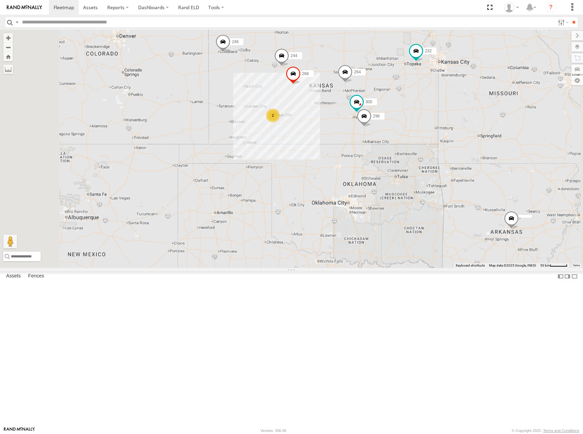
drag, startPoint x: 438, startPoint y: 97, endPoint x: 441, endPoint y: 126, distance: 29.0
click at [441, 126] on div "300 244 232 296 268 264 298 246 2 294" at bounding box center [291, 149] width 583 height 238
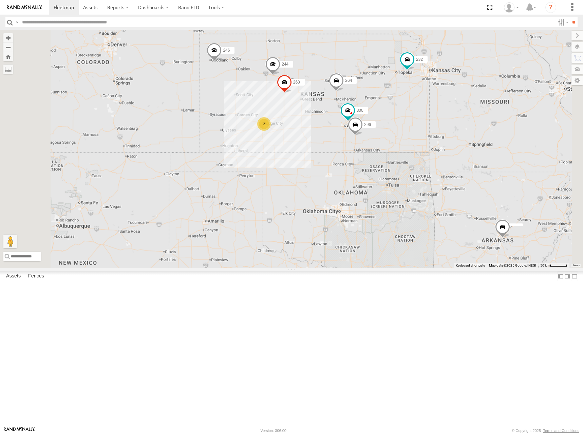
drag, startPoint x: 452, startPoint y: 115, endPoint x: 443, endPoint y: 120, distance: 10.1
click at [443, 120] on div "300 244 232 296 268 264 298 246 2 294" at bounding box center [291, 149] width 583 height 238
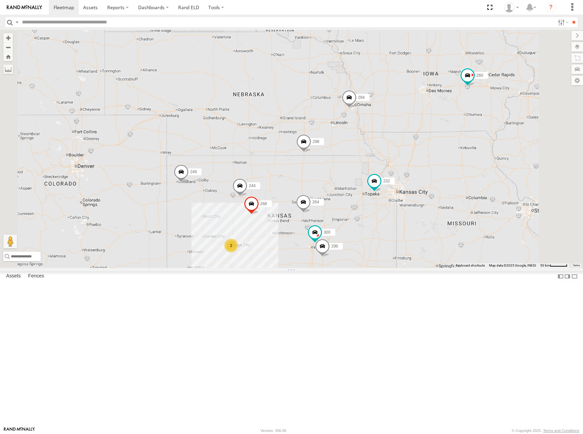
drag, startPoint x: 470, startPoint y: 80, endPoint x: 437, endPoint y: 207, distance: 131.6
click at [437, 207] on div "300 244 232 296 268 264 298 246 270 2 294 260" at bounding box center [291, 149] width 583 height 238
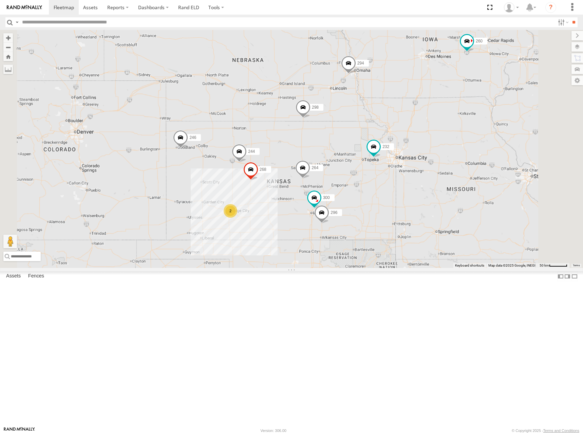
drag, startPoint x: 378, startPoint y: 175, endPoint x: 378, endPoint y: 144, distance: 31.6
click at [378, 144] on div "300 244 232 296 268 264 298 246 270 2 294 260 266" at bounding box center [291, 149] width 583 height 238
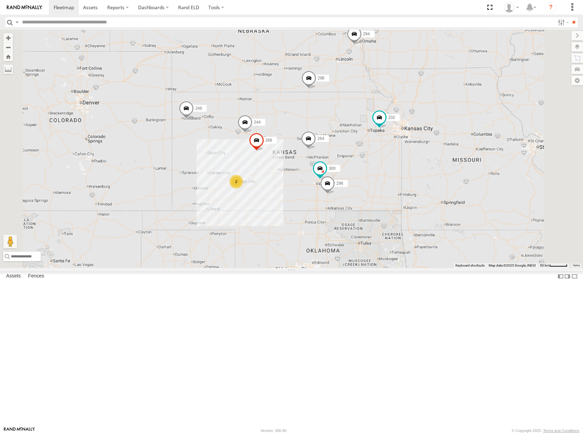
drag, startPoint x: 362, startPoint y: 142, endPoint x: 380, endPoint y: 128, distance: 23.0
click at [365, 120] on div "300 244 232 296 268 264 298 246 270 2 294 260 266" at bounding box center [291, 149] width 583 height 238
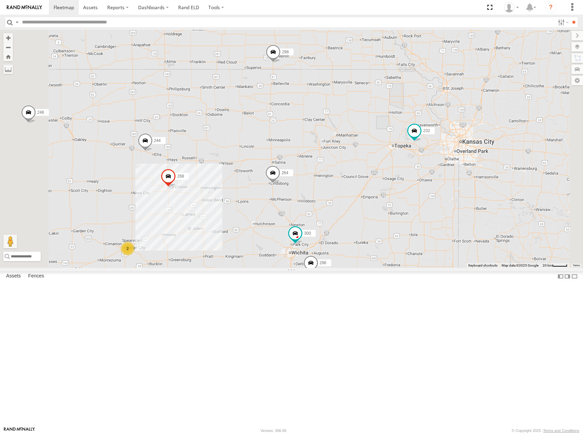
drag, startPoint x: 426, startPoint y: 182, endPoint x: 425, endPoint y: 149, distance: 32.6
click at [425, 149] on div "300 244 232 296 268 264 298 246 270 294 260 266 2" at bounding box center [291, 149] width 583 height 238
drag, startPoint x: 430, startPoint y: 175, endPoint x: 430, endPoint y: 147, distance: 27.8
click at [430, 147] on div "300 244 232 296 268 264 298 246 270 294 260 266 2" at bounding box center [291, 149] width 583 height 238
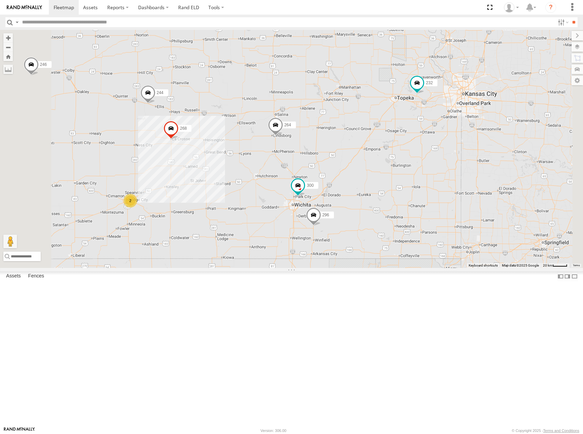
drag, startPoint x: 398, startPoint y: 179, endPoint x: 406, endPoint y: 148, distance: 32.8
click at [406, 148] on div "300 244 232 296 268 264 298 246 270 294 260 266 2" at bounding box center [291, 149] width 583 height 238
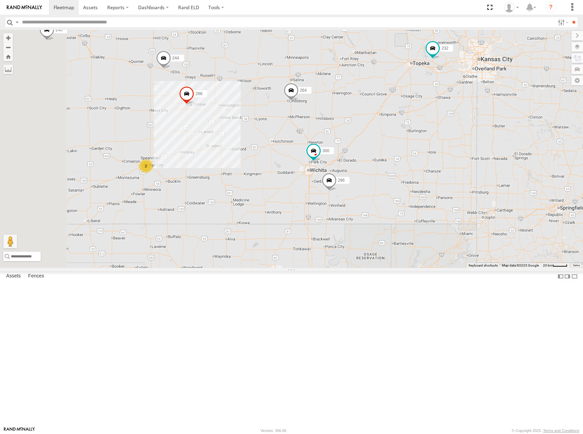
drag, startPoint x: 402, startPoint y: 191, endPoint x: 412, endPoint y: 172, distance: 21.4
click at [412, 172] on div "300 244 232 296 268 264 298 246 270 294 260 266 2" at bounding box center [291, 149] width 583 height 238
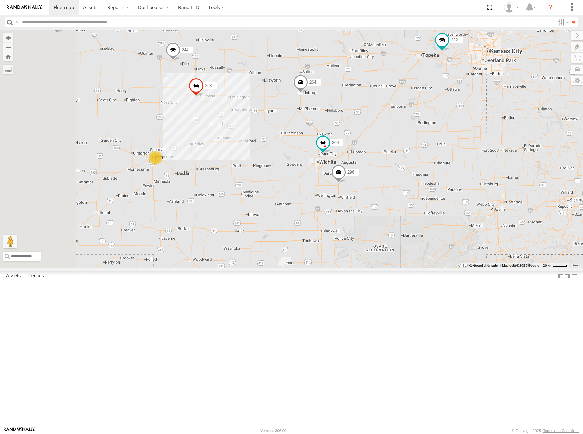
drag, startPoint x: 420, startPoint y: 182, endPoint x: 431, endPoint y: 174, distance: 13.2
click at [431, 174] on div "300 244 232 296 268 264 298 246 270 294 260 266 2" at bounding box center [291, 149] width 583 height 238
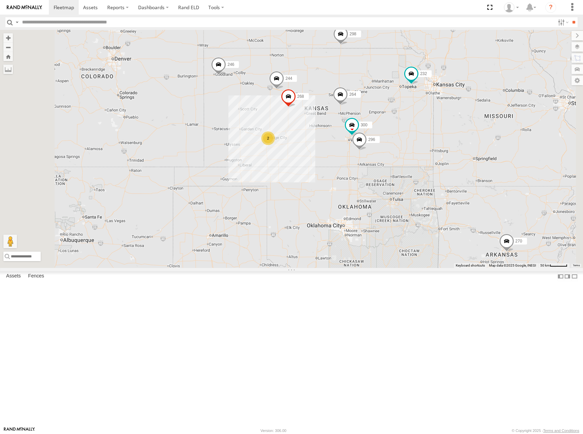
drag, startPoint x: 353, startPoint y: 194, endPoint x: 395, endPoint y: 204, distance: 42.9
click at [395, 204] on div "300 244 232 296 268 264 298 246 270 294 260 266 2" at bounding box center [291, 149] width 583 height 238
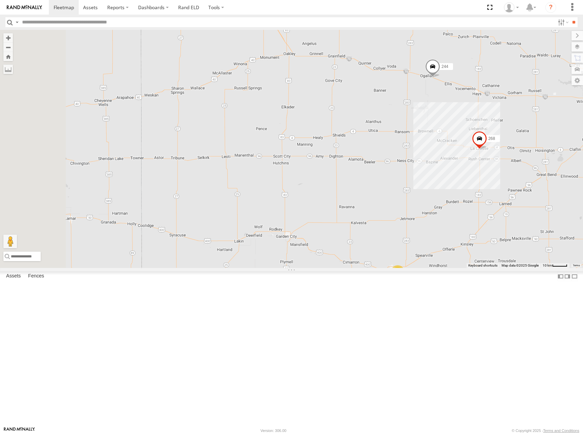
drag, startPoint x: 329, startPoint y: 180, endPoint x: 439, endPoint y: 202, distance: 112.2
click at [439, 202] on div "300 244 232 296 268 264 298 246 270 294 260 266 2" at bounding box center [291, 149] width 583 height 238
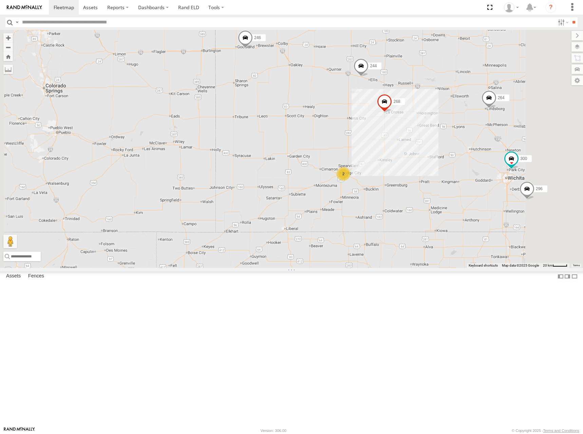
drag, startPoint x: 501, startPoint y: 148, endPoint x: 468, endPoint y: 156, distance: 34.6
click at [468, 156] on div "300 244 232 296 268 264 298 246 270 294 260 266 2" at bounding box center [291, 149] width 583 height 238
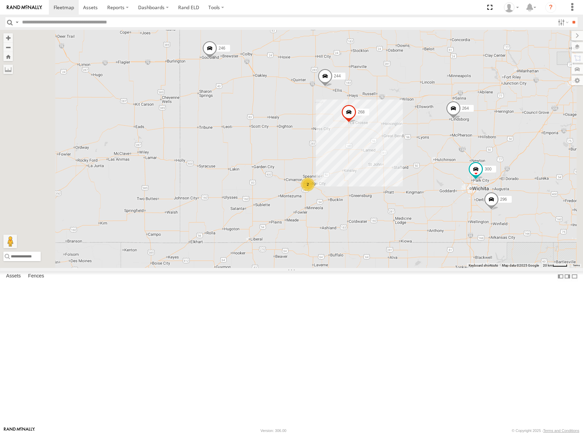
drag, startPoint x: 463, startPoint y: 167, endPoint x: 447, endPoint y: 170, distance: 17.0
click at [447, 170] on div "300 244 232 296 268 264 298 246 270 294 260 266 2" at bounding box center [291, 149] width 583 height 238
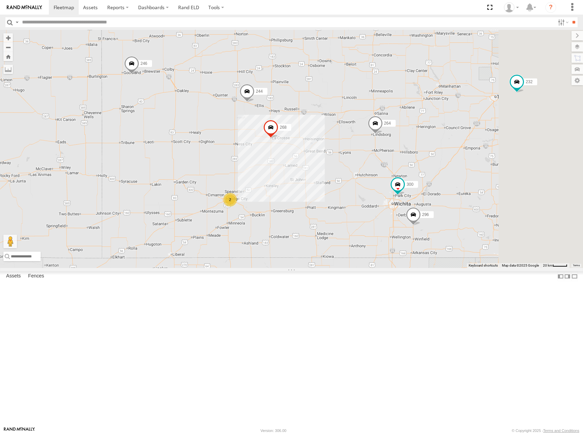
drag, startPoint x: 486, startPoint y: 145, endPoint x: 447, endPoint y: 143, distance: 39.0
click at [448, 146] on div "300 244 232 296 268 264 298 246 270 294 260 266 2" at bounding box center [291, 149] width 583 height 238
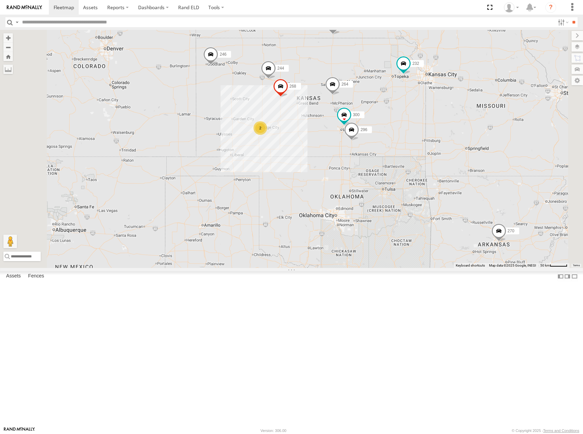
drag, startPoint x: 494, startPoint y: 131, endPoint x: 480, endPoint y: 124, distance: 14.7
click at [479, 136] on div "300 244 232 296 268 264 298 246 270 294 260 266 2" at bounding box center [291, 149] width 583 height 238
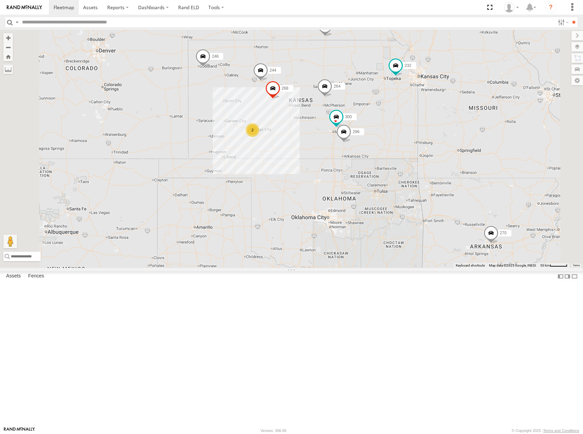
click at [424, 153] on div "300 244 232 296 268 264 298 246 270 294 260 266 2" at bounding box center [291, 149] width 583 height 238
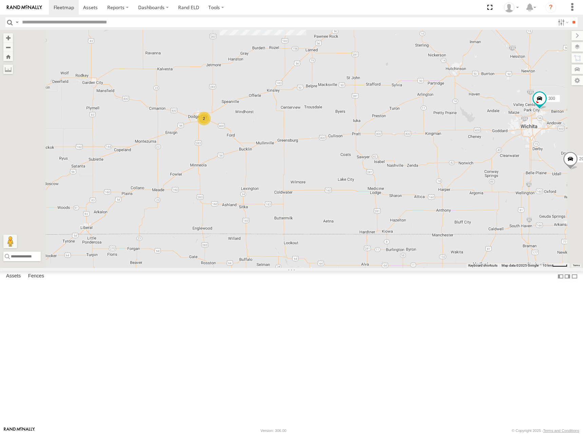
drag, startPoint x: 256, startPoint y: 215, endPoint x: 311, endPoint y: 222, distance: 56.1
click at [311, 222] on div "300 244 232 296 268 264 298 246 270 294 260 266 2" at bounding box center [291, 149] width 583 height 238
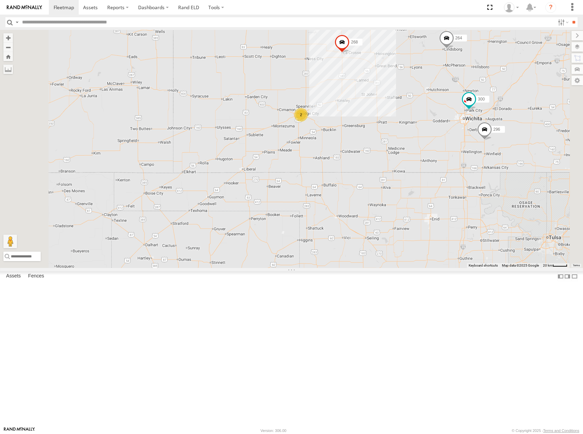
drag, startPoint x: 476, startPoint y: 155, endPoint x: 447, endPoint y: 172, distance: 33.6
click at [447, 172] on div "300 244 232 296 268 264 298 246 270 294 260 266 2" at bounding box center [291, 149] width 583 height 238
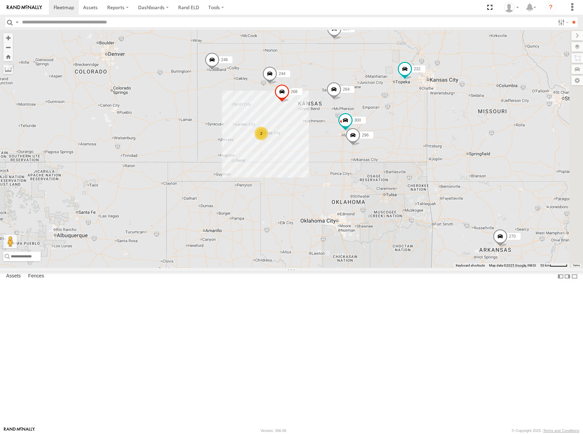
drag, startPoint x: 491, startPoint y: 142, endPoint x: 453, endPoint y: 154, distance: 39.5
click at [453, 154] on div "300 244 232 296 268 264 298 246 270 294 260 266 2" at bounding box center [291, 149] width 583 height 238
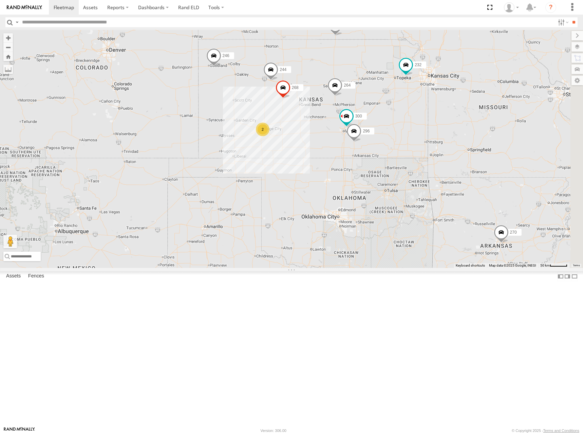
drag, startPoint x: 432, startPoint y: 135, endPoint x: 441, endPoint y: 130, distance: 10.6
click at [440, 131] on div "300 244 232 296 268 264 298 246 270 294 260 266 2" at bounding box center [291, 149] width 583 height 238
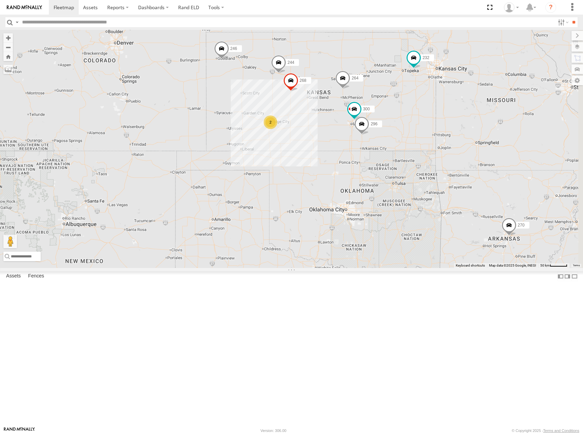
drag, startPoint x: 451, startPoint y: 133, endPoint x: 451, endPoint y: 129, distance: 3.4
click at [451, 129] on div "300 244 232 296 268 264 298 246 270 294 260 266 2" at bounding box center [291, 149] width 583 height 238
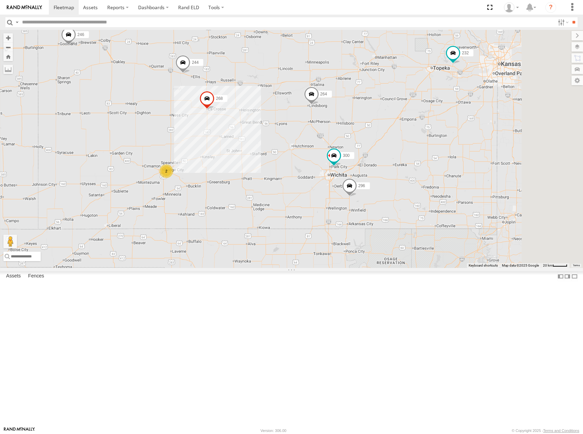
drag, startPoint x: 486, startPoint y: 145, endPoint x: 451, endPoint y: 204, distance: 68.9
click at [451, 204] on div "300 244 232 296 268 264 298 246 270 294 260 266 2" at bounding box center [291, 149] width 583 height 238
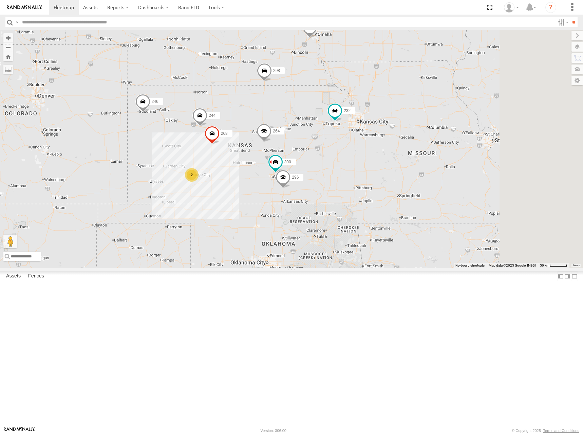
drag, startPoint x: 470, startPoint y: 228, endPoint x: 438, endPoint y: 245, distance: 35.4
click at [438, 245] on div "300 244 232 296 268 264 298 246 270 294 260 266 2" at bounding box center [291, 149] width 583 height 238
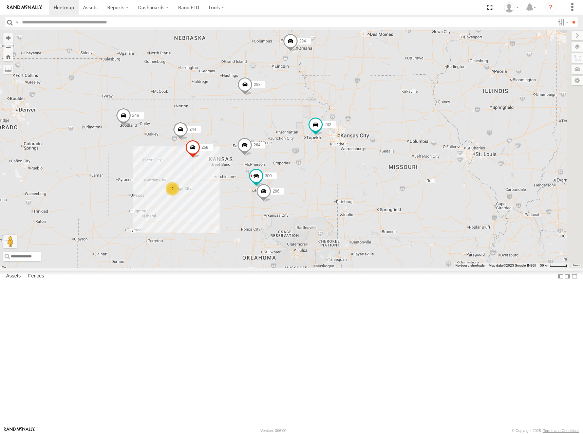
drag, startPoint x: 528, startPoint y: 127, endPoint x: 507, endPoint y: 144, distance: 26.6
click at [507, 144] on div "300 244 232 296 268 264 298 246 270 294 260 266 2" at bounding box center [291, 149] width 583 height 238
